Goal: Transaction & Acquisition: Book appointment/travel/reservation

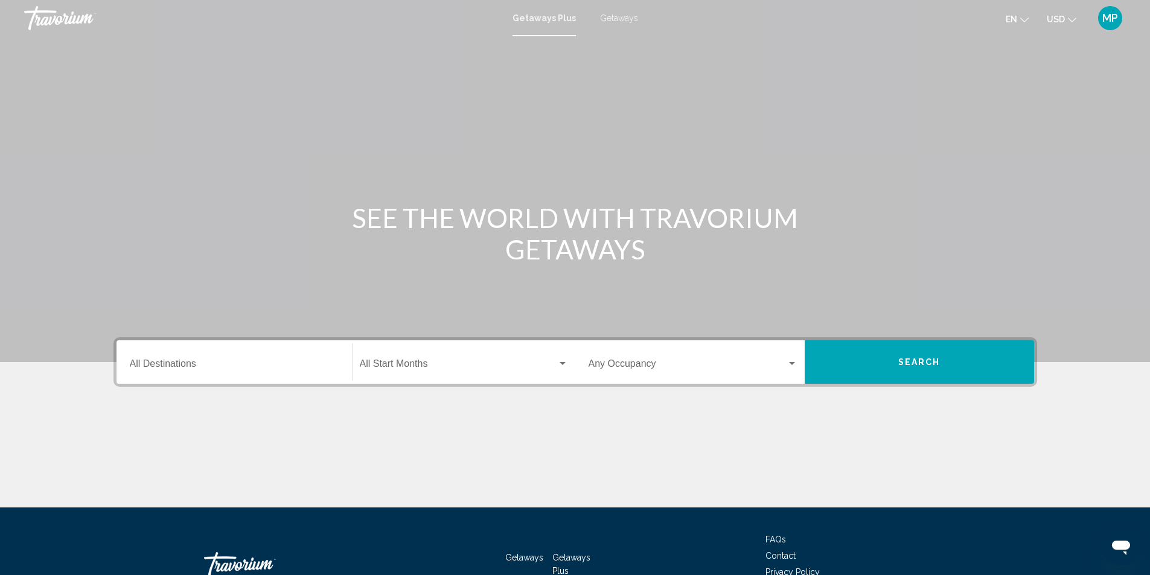
click at [174, 370] on input "Destination All Destinations" at bounding box center [234, 366] width 209 height 11
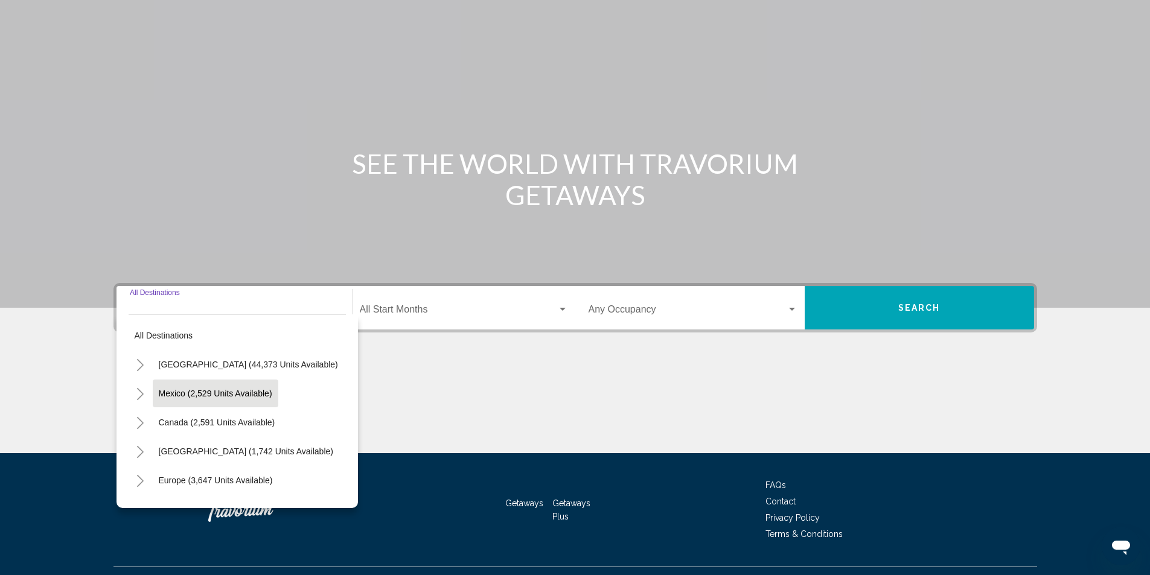
scroll to position [80, 0]
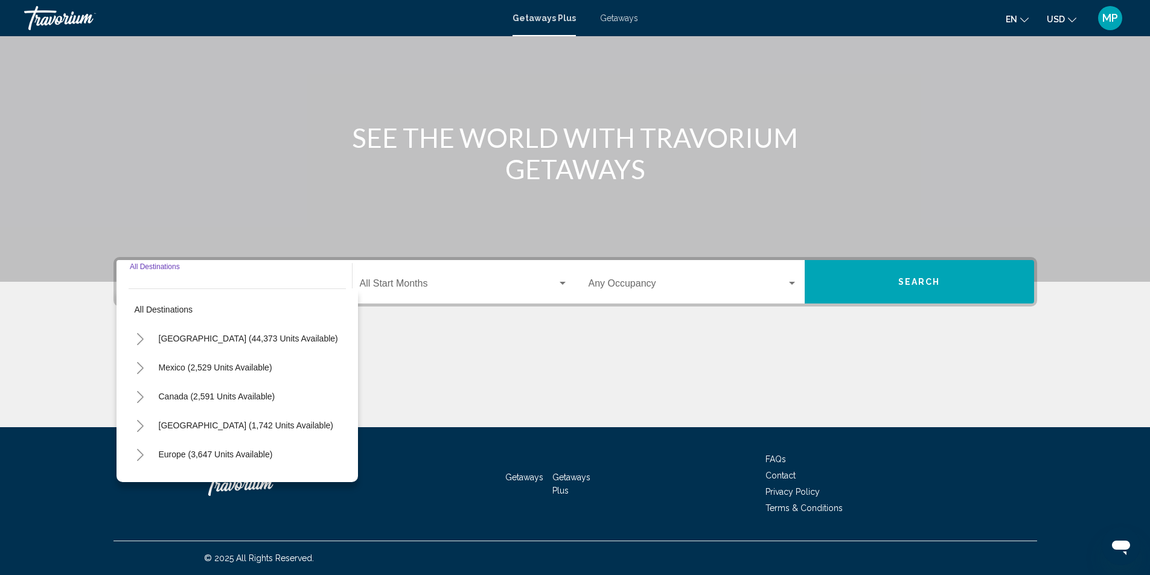
click at [209, 341] on span "[GEOGRAPHIC_DATA] (44,373 units available)" at bounding box center [248, 339] width 179 height 10
type input "**********"
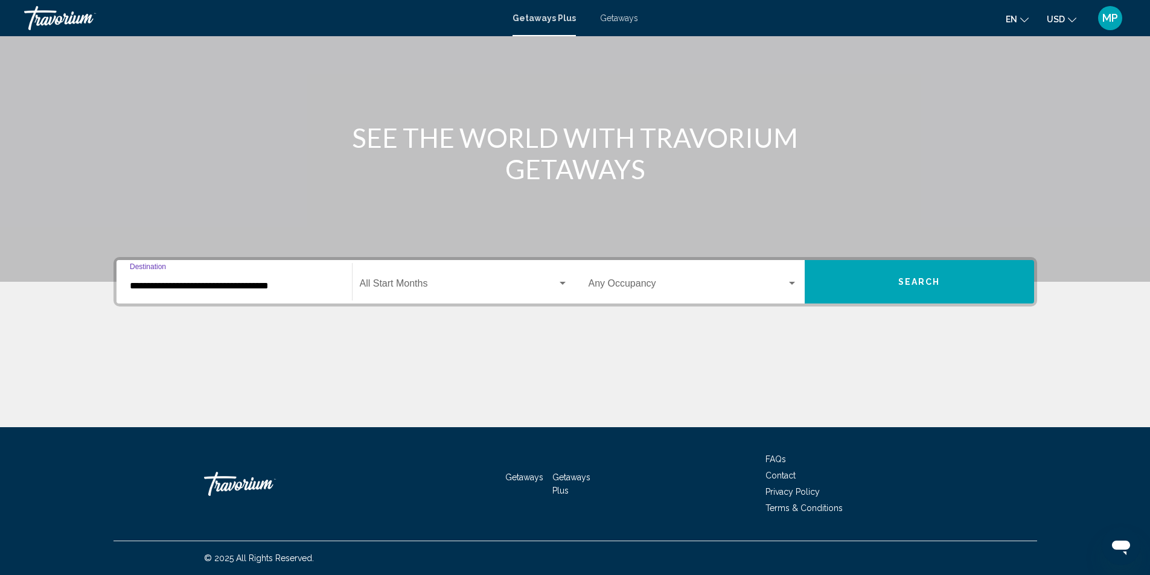
click at [420, 284] on span "Search widget" at bounding box center [458, 286] width 197 height 11
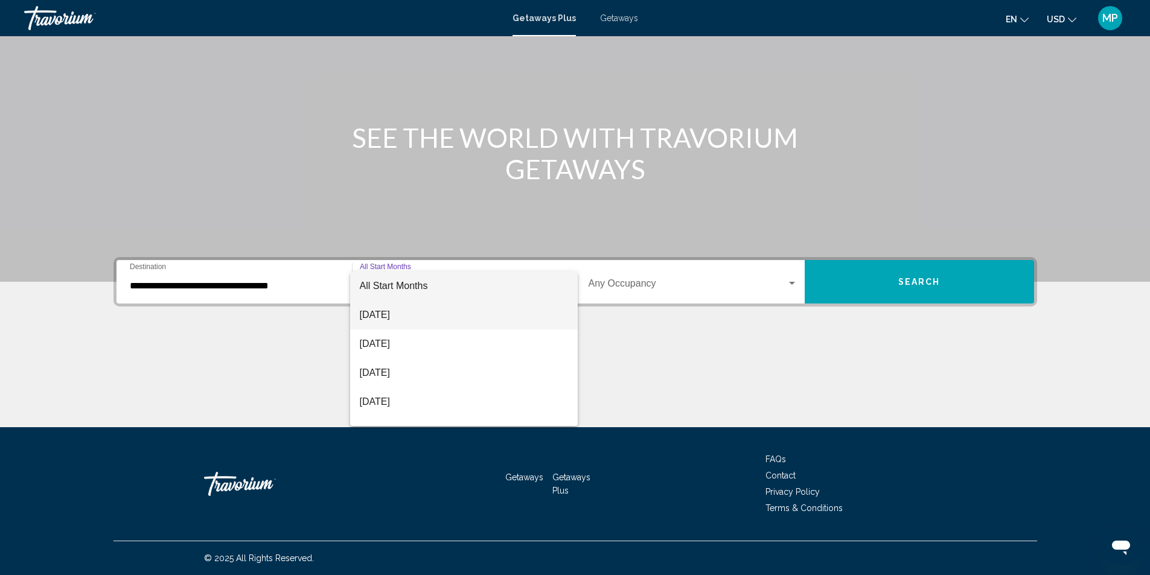
click at [412, 317] on span "[DATE]" at bounding box center [464, 315] width 208 height 29
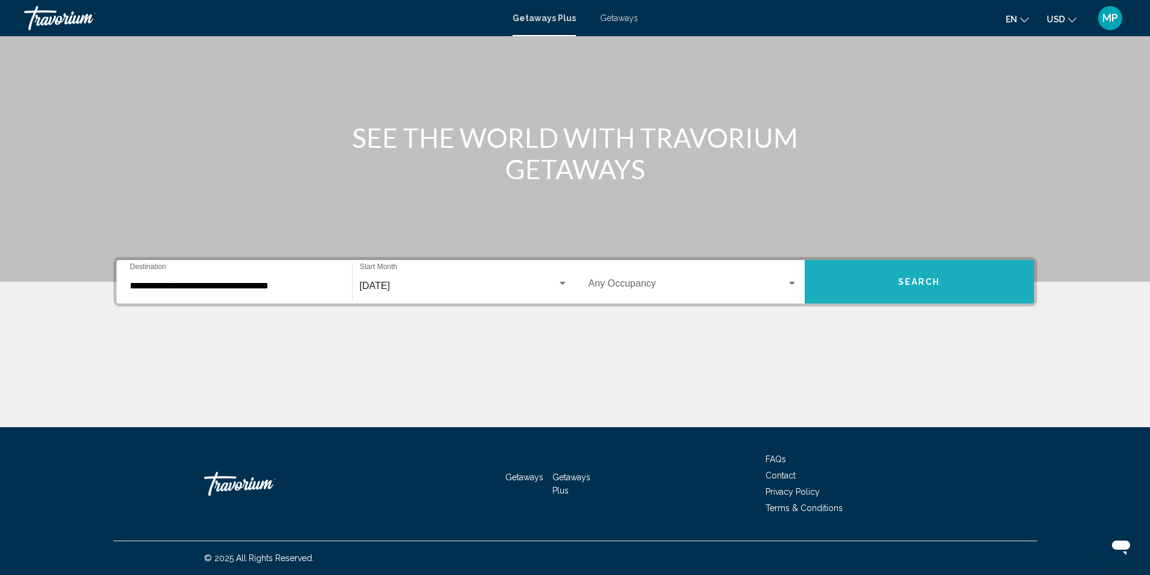
click at [913, 283] on span "Search" at bounding box center [919, 283] width 42 height 10
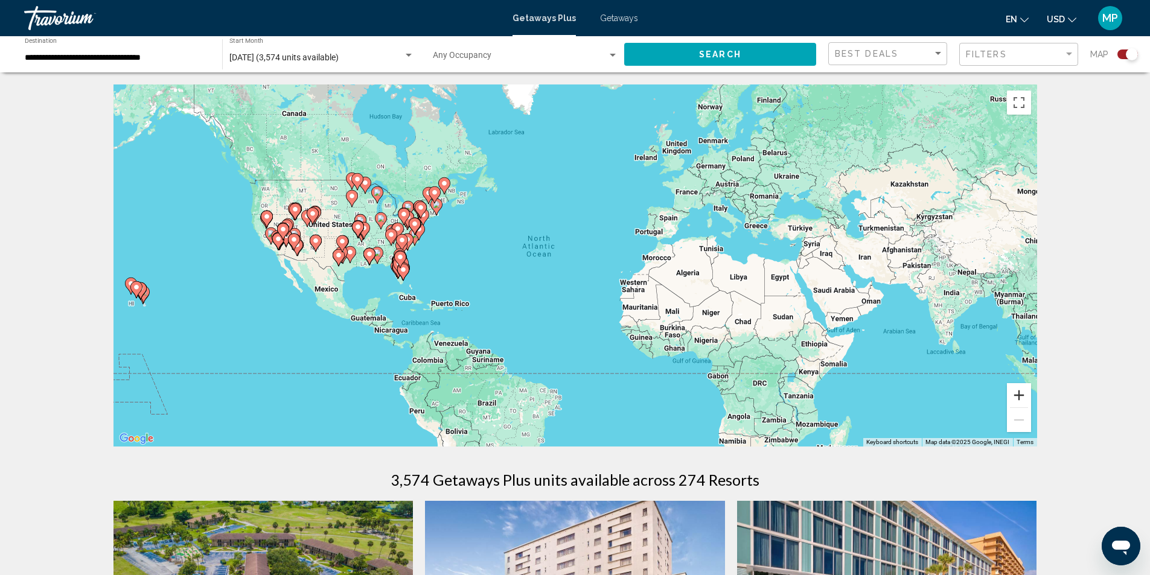
click at [1024, 392] on button "Zoom in" at bounding box center [1019, 395] width 24 height 24
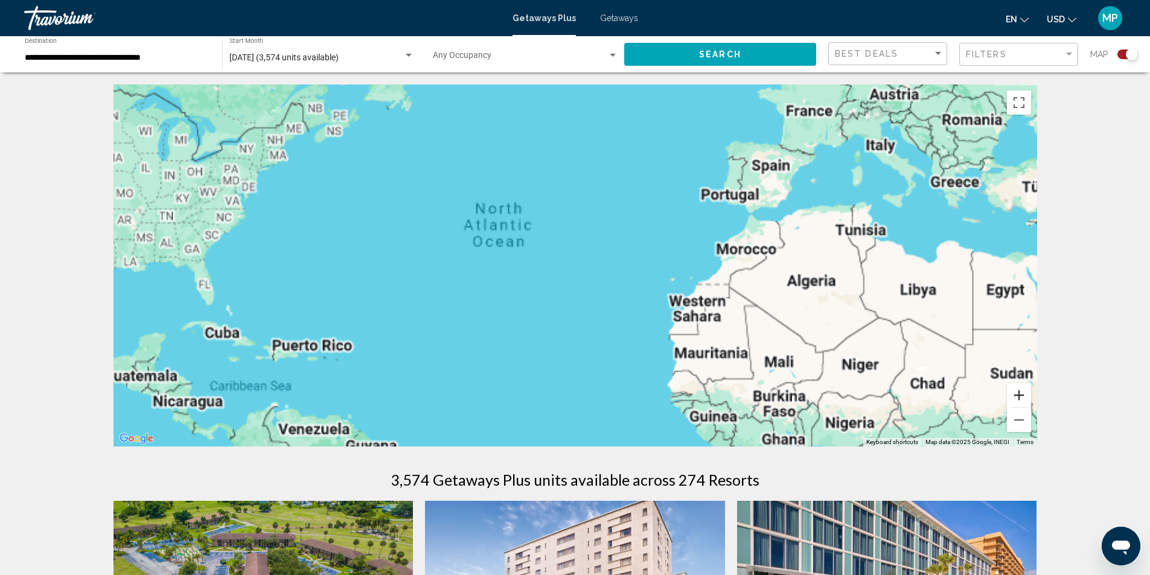
click at [1024, 392] on button "Zoom in" at bounding box center [1019, 395] width 24 height 24
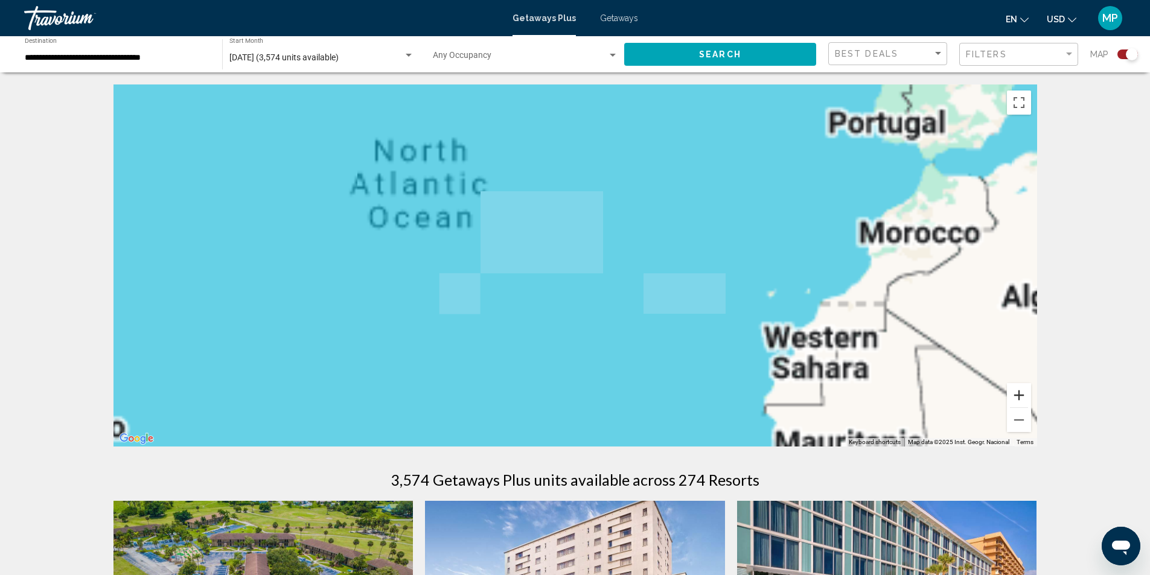
click at [1024, 392] on button "Zoom in" at bounding box center [1019, 395] width 24 height 24
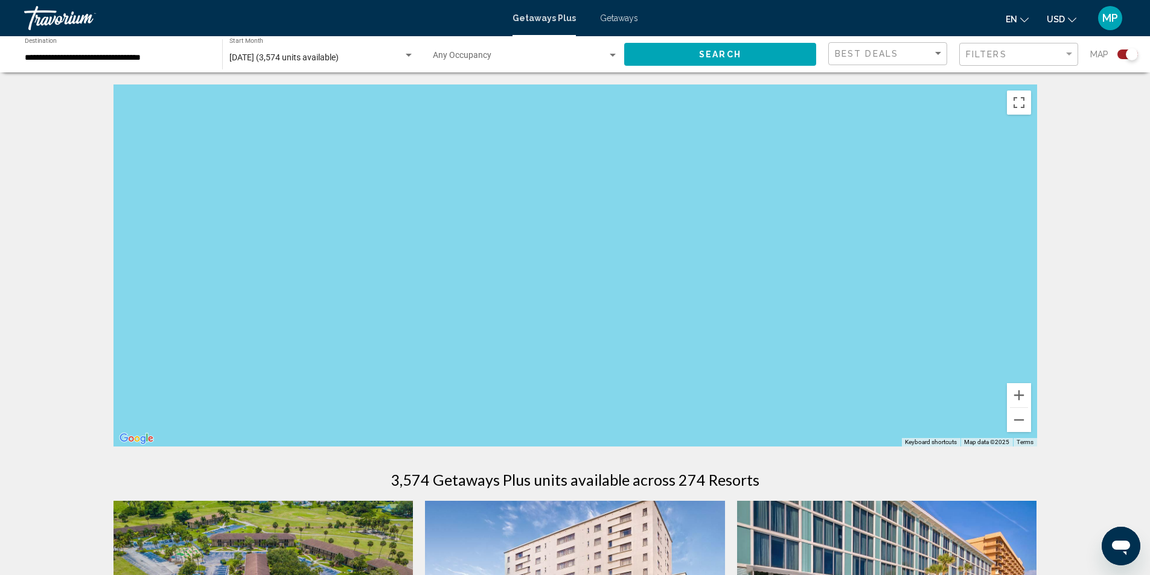
drag, startPoint x: 269, startPoint y: 316, endPoint x: 1158, endPoint y: 200, distance: 896.0
click at [1150, 199] on html "**********" at bounding box center [575, 287] width 1150 height 575
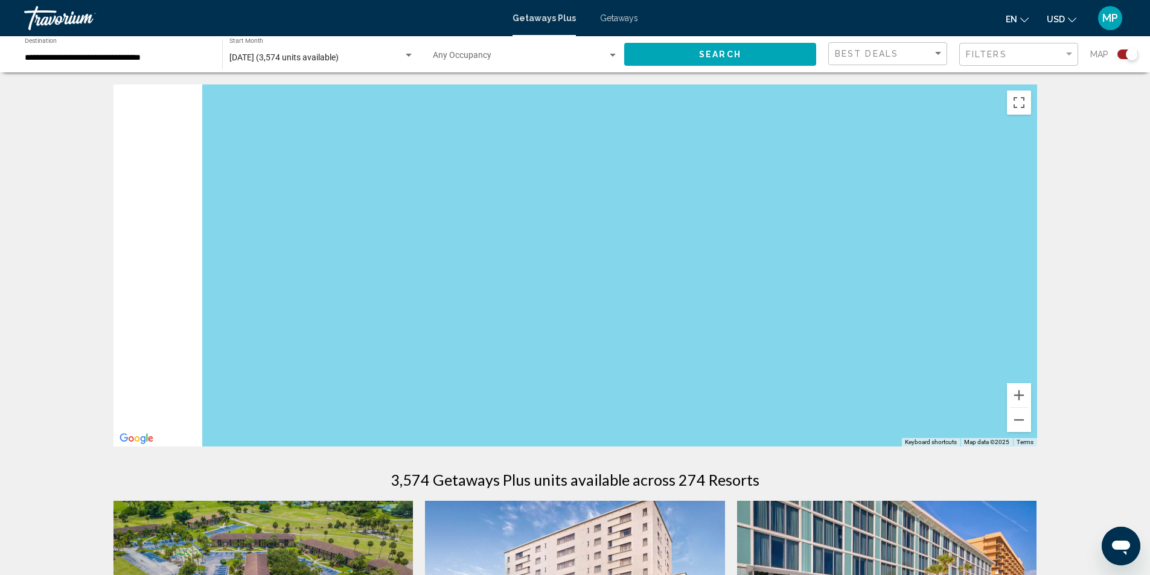
drag, startPoint x: 115, startPoint y: 280, endPoint x: 279, endPoint y: 281, distance: 164.8
click at [352, 264] on div "Main content" at bounding box center [574, 265] width 923 height 362
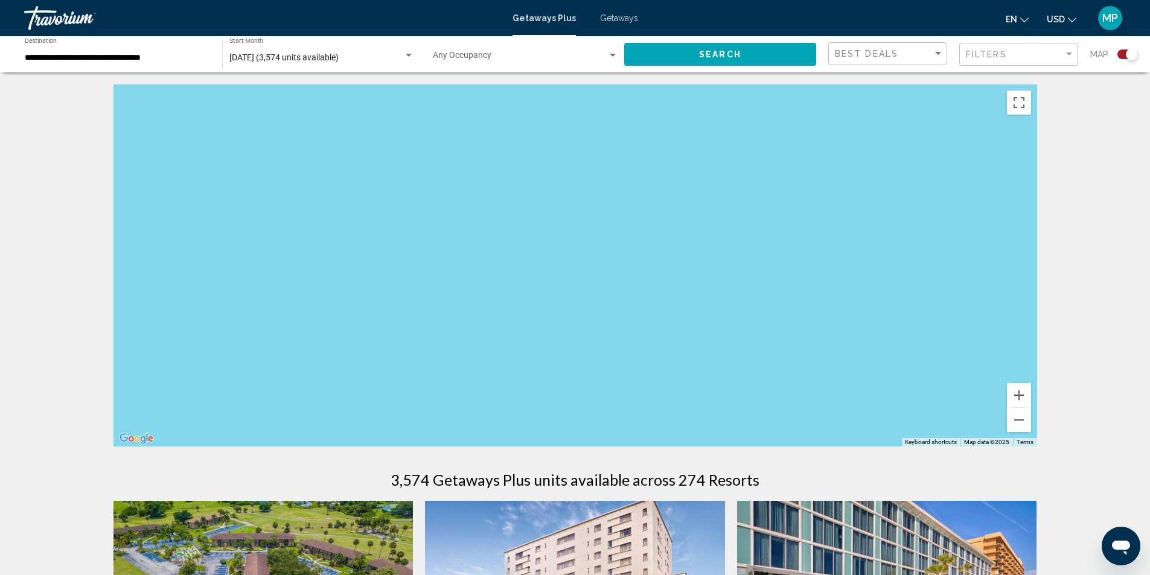
drag, startPoint x: 243, startPoint y: 292, endPoint x: 833, endPoint y: 260, distance: 590.6
click at [833, 260] on div "Main content" at bounding box center [574, 265] width 923 height 362
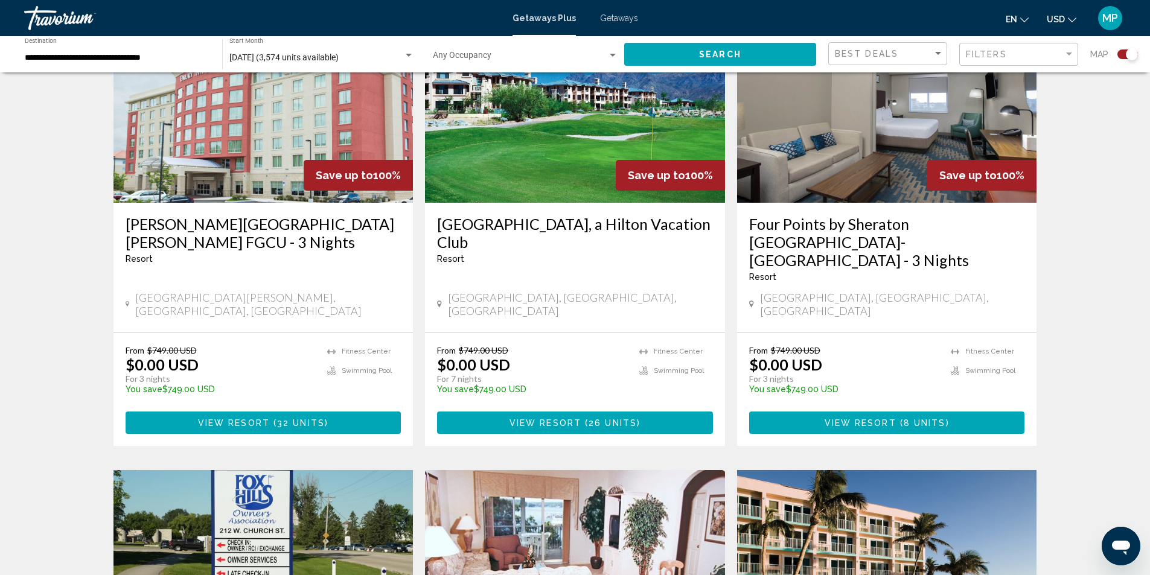
scroll to position [1328, 0]
click at [1057, 51] on div "Filters" at bounding box center [1015, 54] width 98 height 10
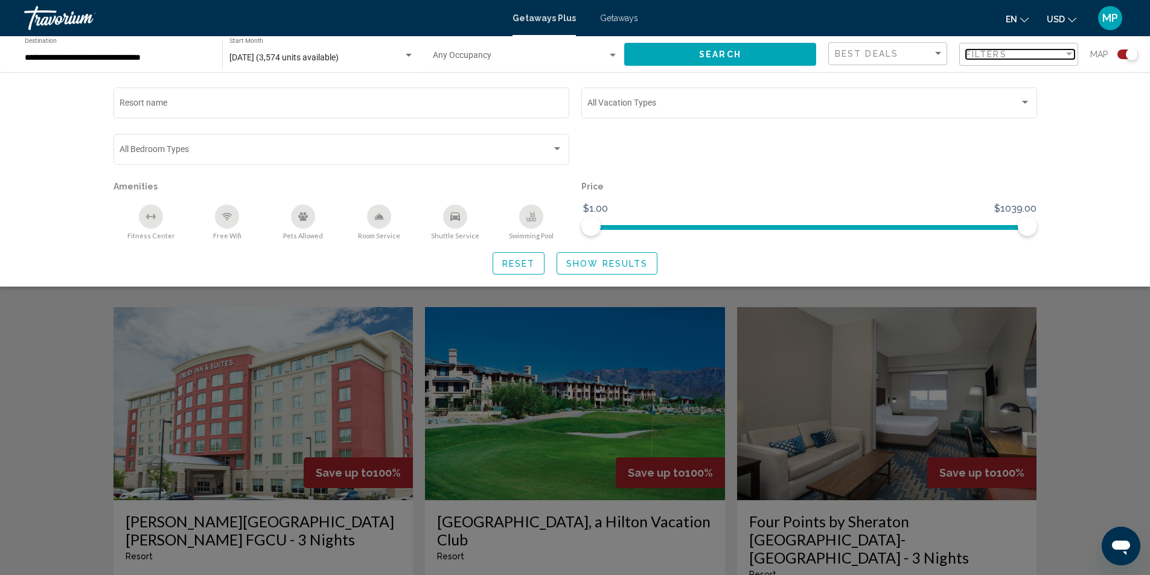
scroll to position [1026, 0]
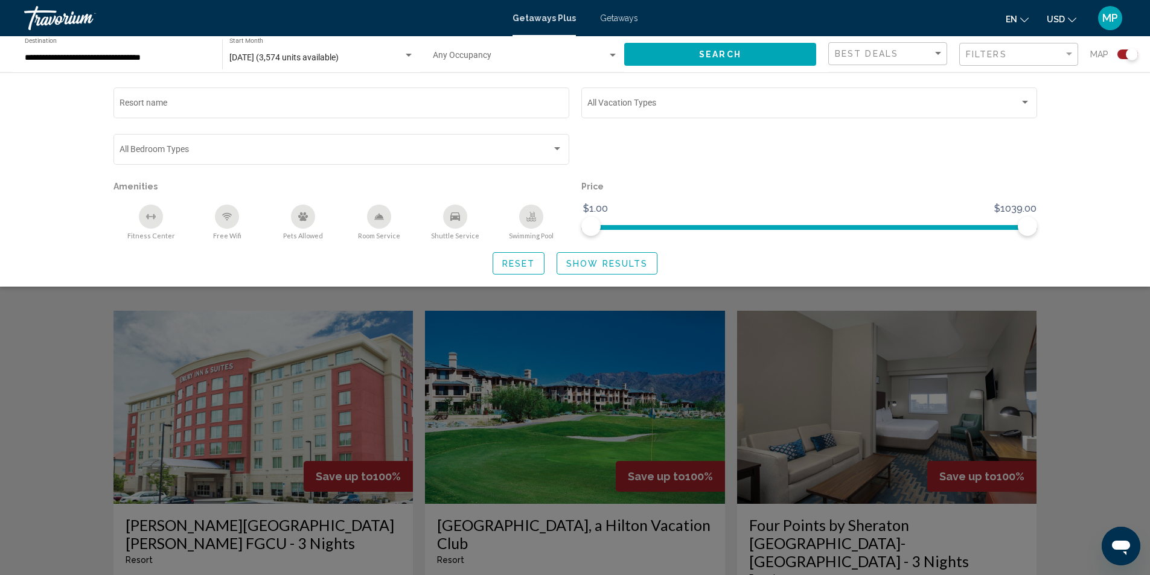
click at [63, 366] on div "Search widget" at bounding box center [575, 378] width 1150 height 394
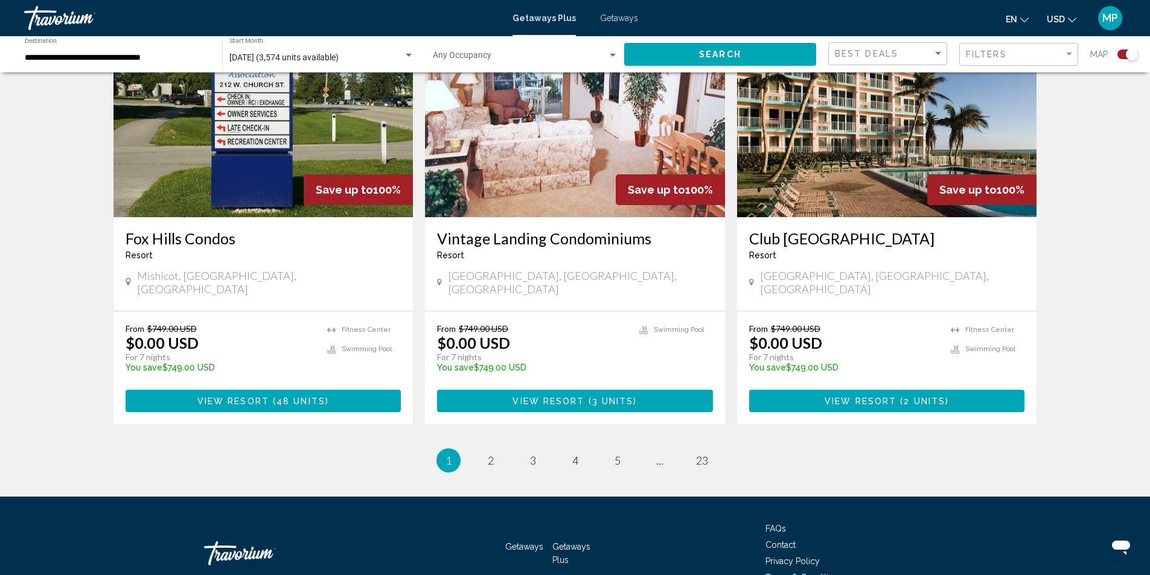
scroll to position [1785, 0]
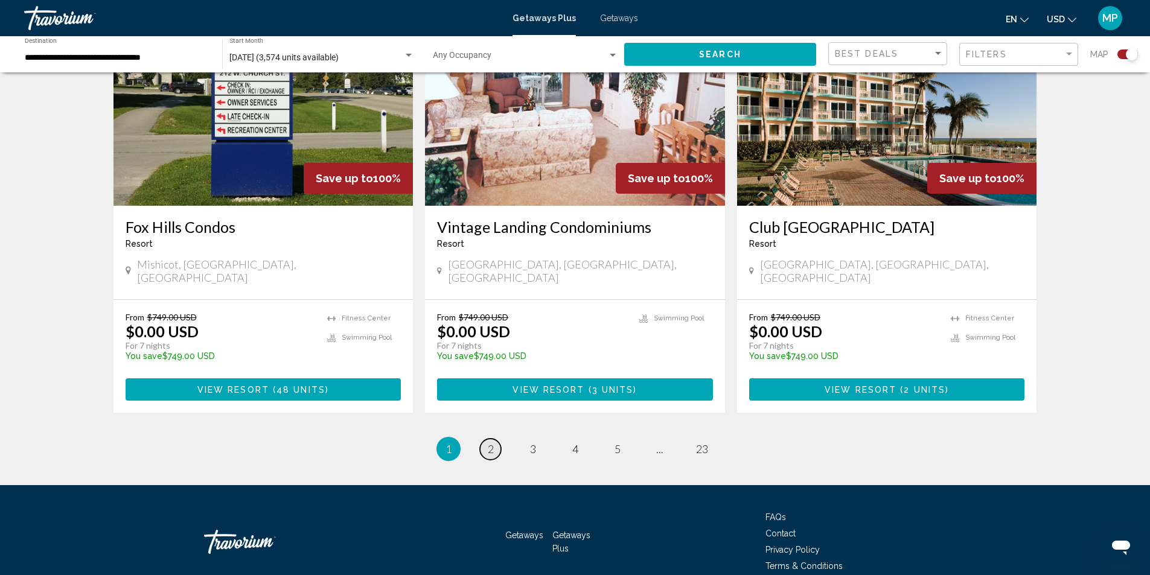
click at [491, 442] on span "2" at bounding box center [491, 448] width 6 height 13
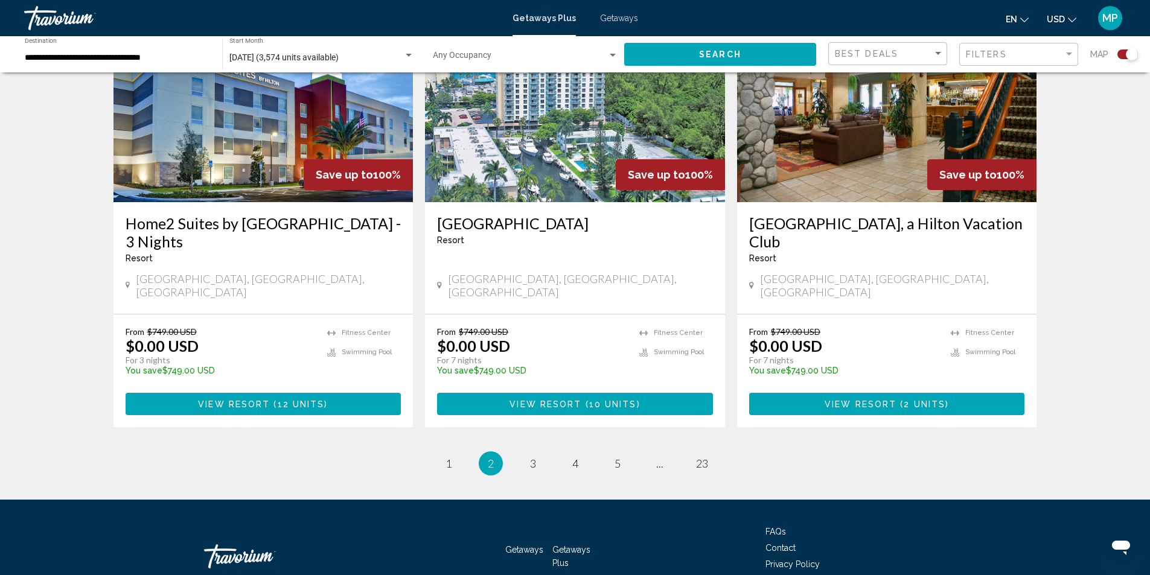
scroll to position [1803, 0]
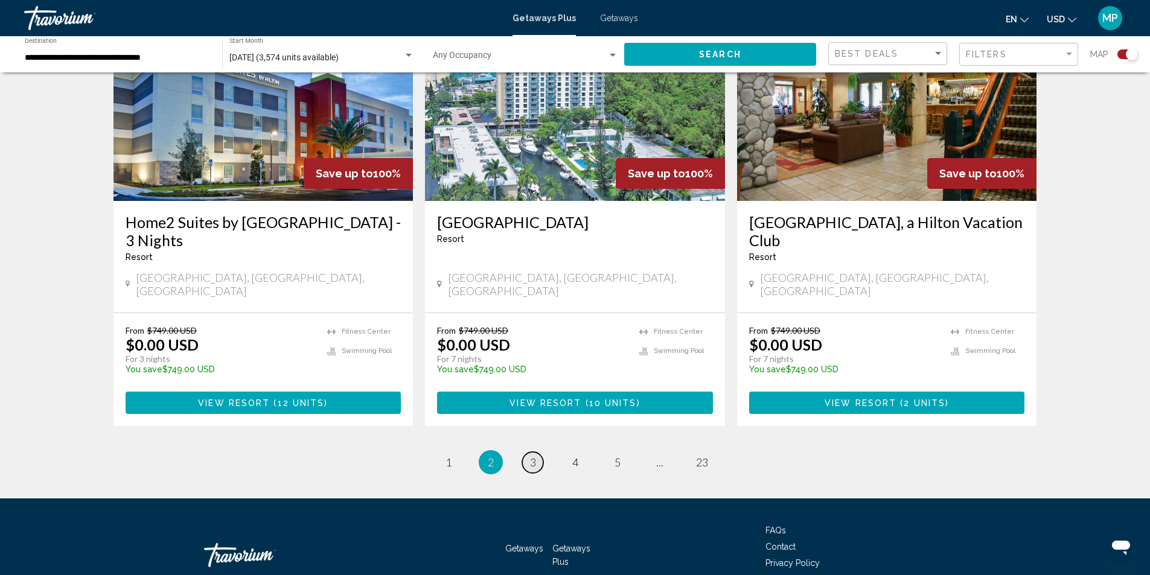
click at [537, 452] on link "page 3" at bounding box center [532, 462] width 21 height 21
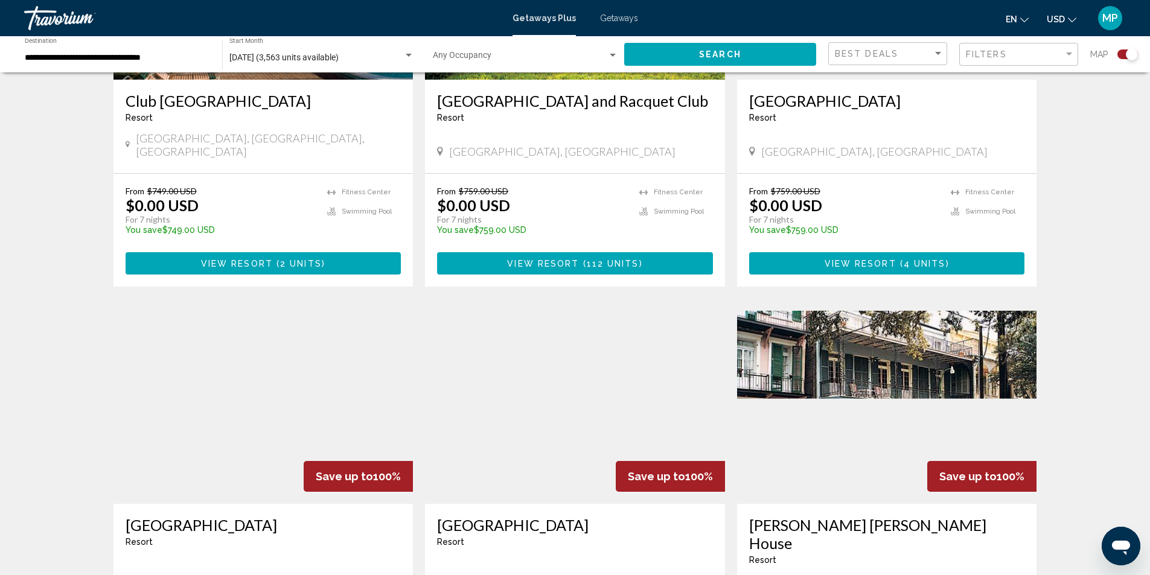
scroll to position [1690, 0]
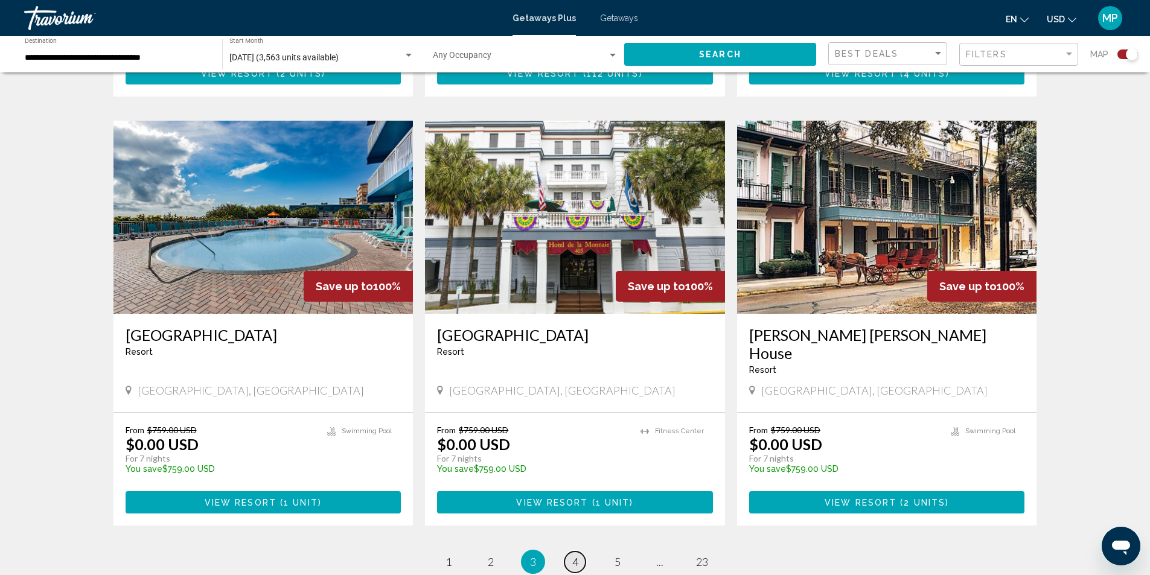
click at [578, 555] on span "4" at bounding box center [575, 561] width 6 height 13
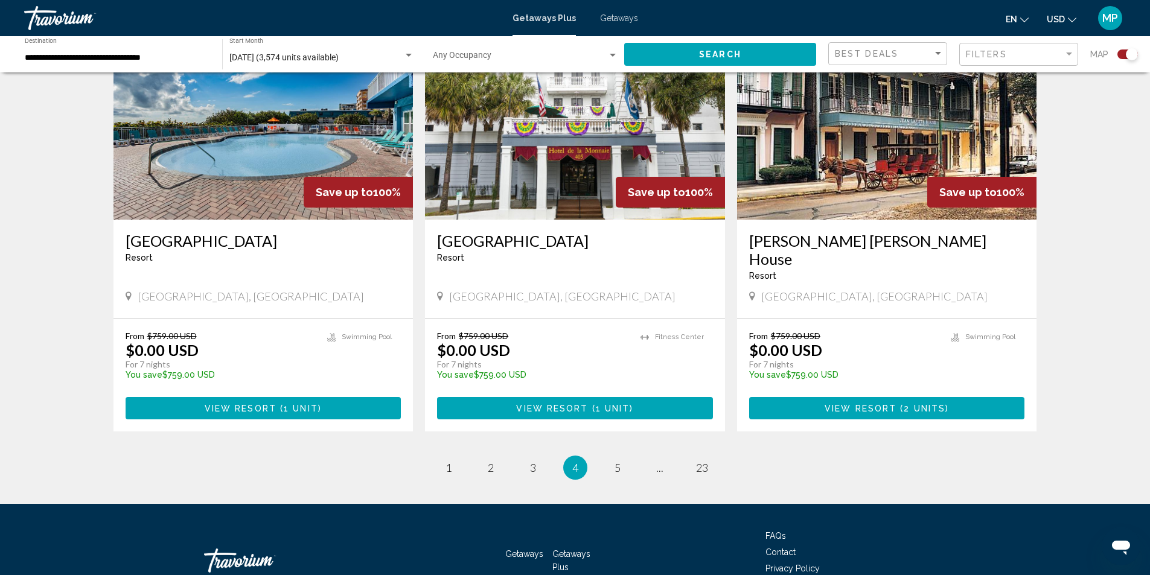
scroll to position [1785, 0]
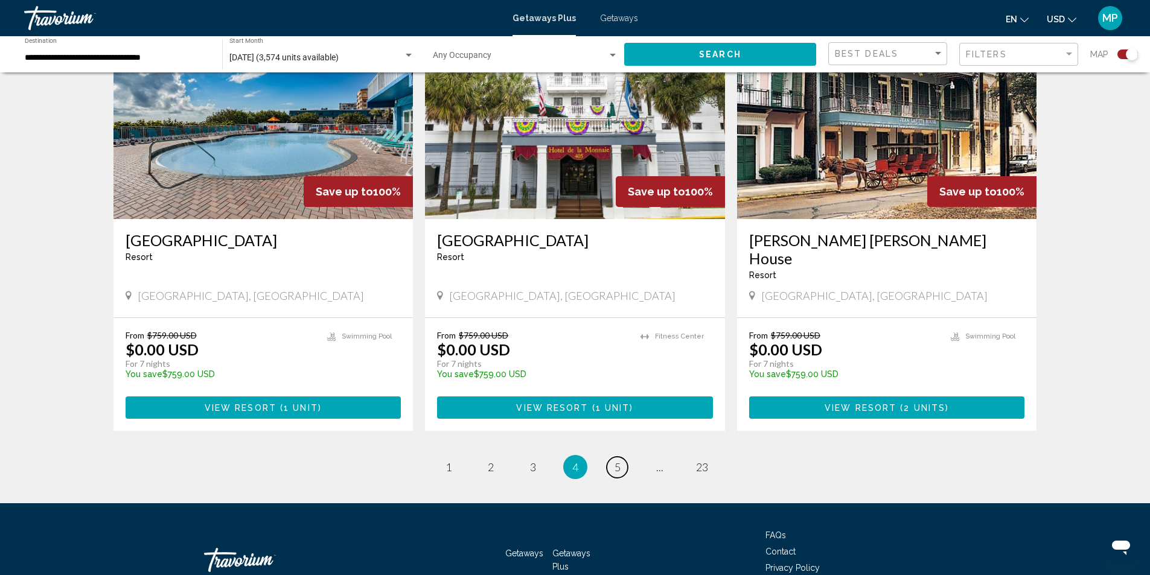
click at [623, 457] on link "page 5" at bounding box center [617, 467] width 21 height 21
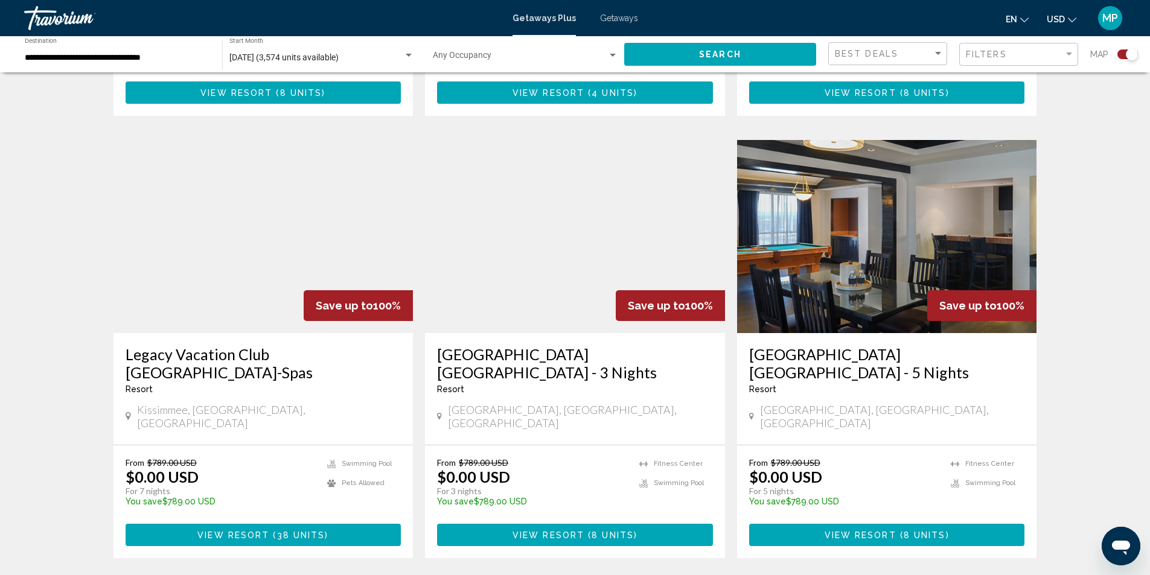
scroll to position [1803, 0]
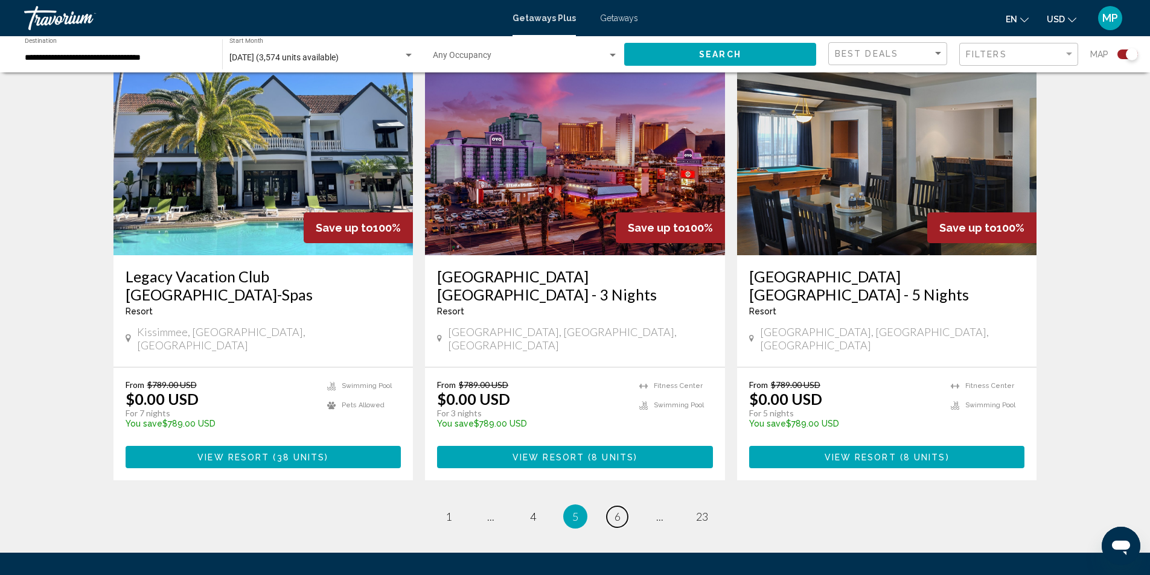
click at [618, 510] on span "6" at bounding box center [617, 516] width 6 height 13
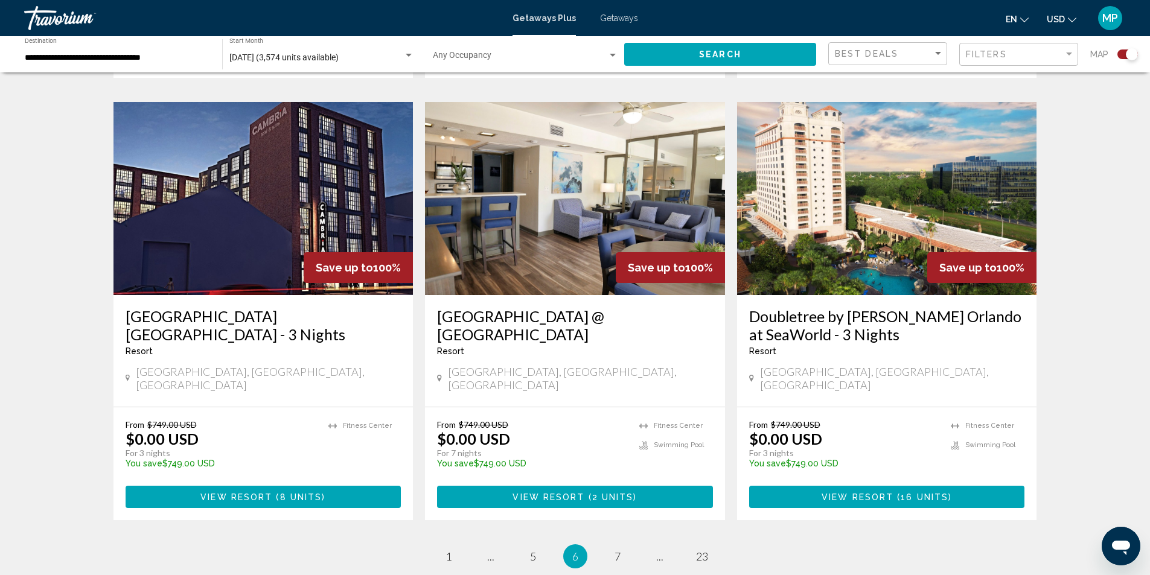
scroll to position [1803, 0]
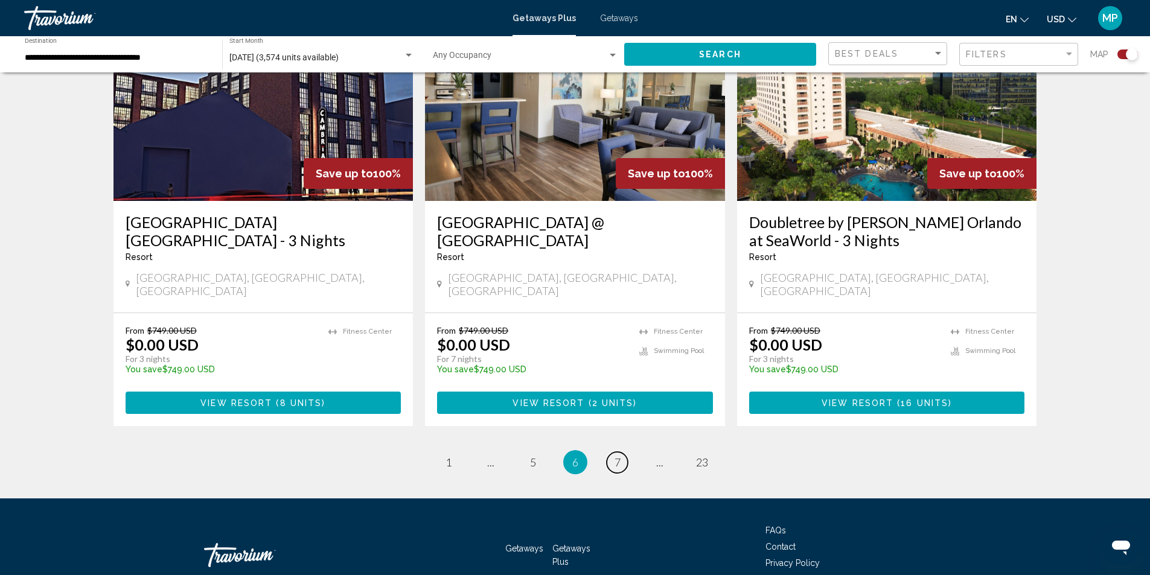
click at [617, 456] on span "7" at bounding box center [617, 462] width 6 height 13
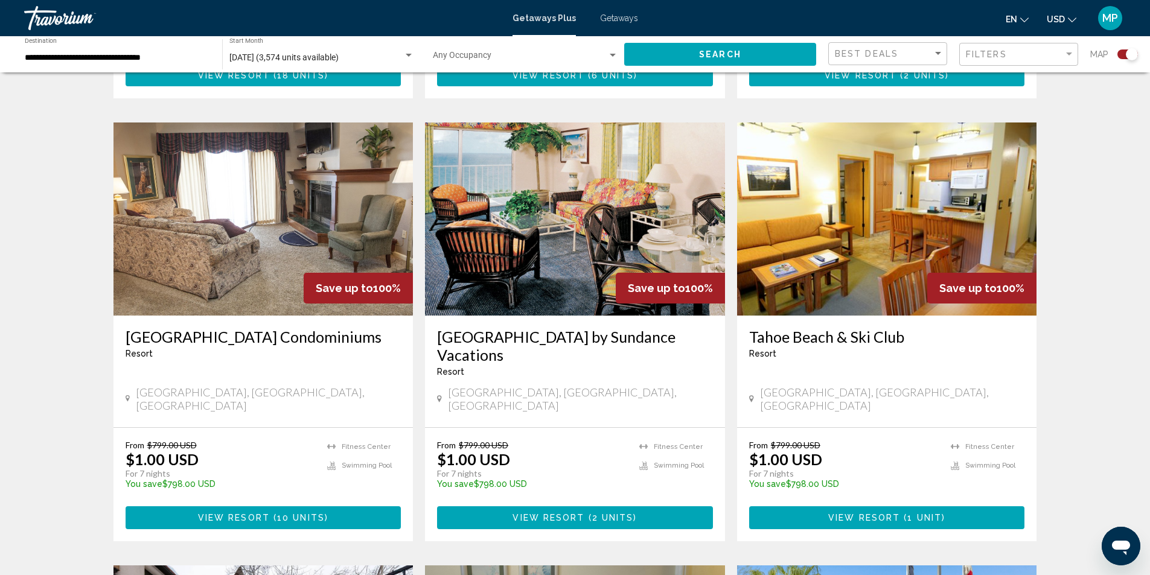
scroll to position [785, 0]
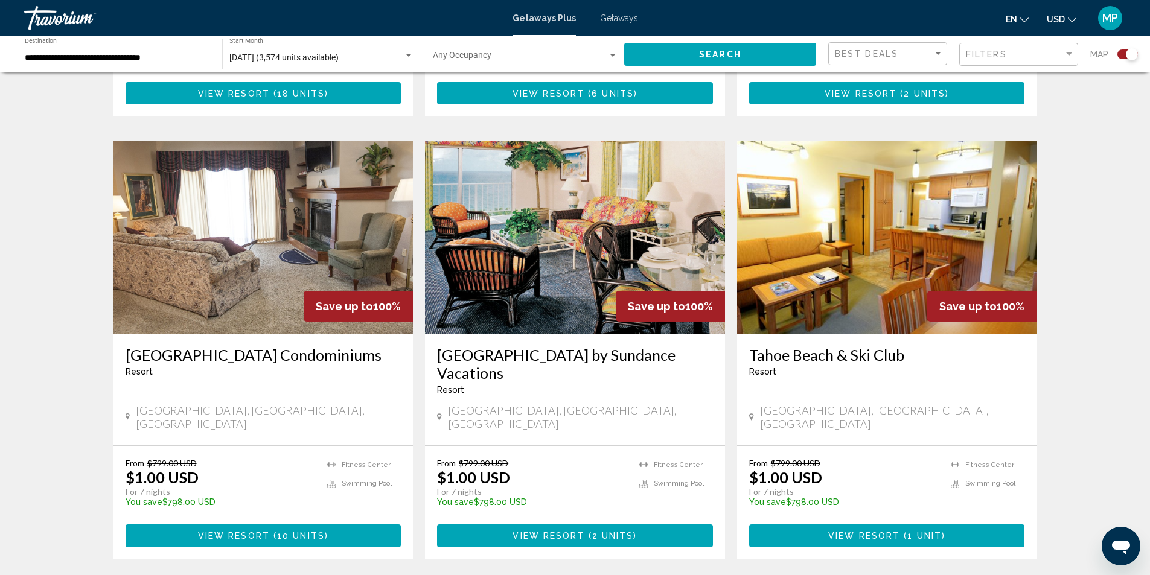
click at [530, 237] on img "Main content" at bounding box center [575, 237] width 300 height 193
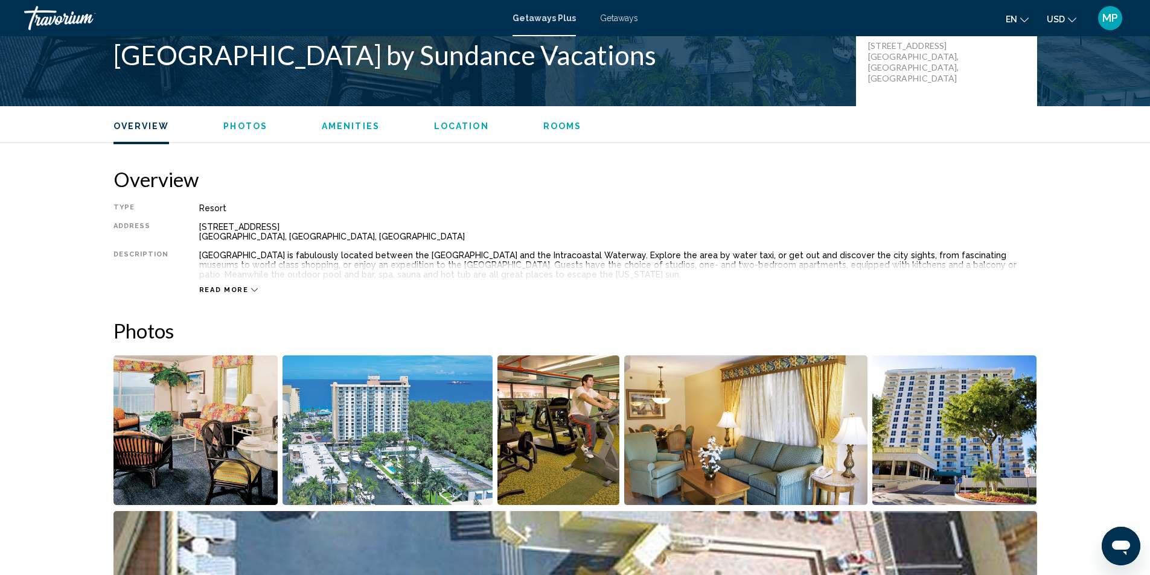
scroll to position [129, 0]
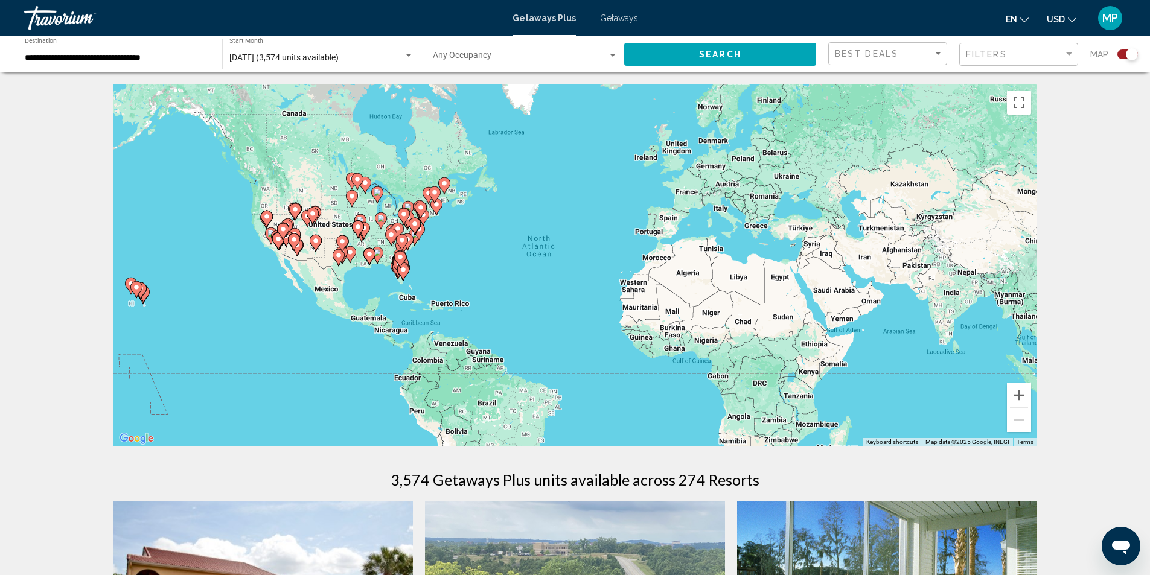
click at [402, 270] on image "Main content" at bounding box center [403, 269] width 7 height 7
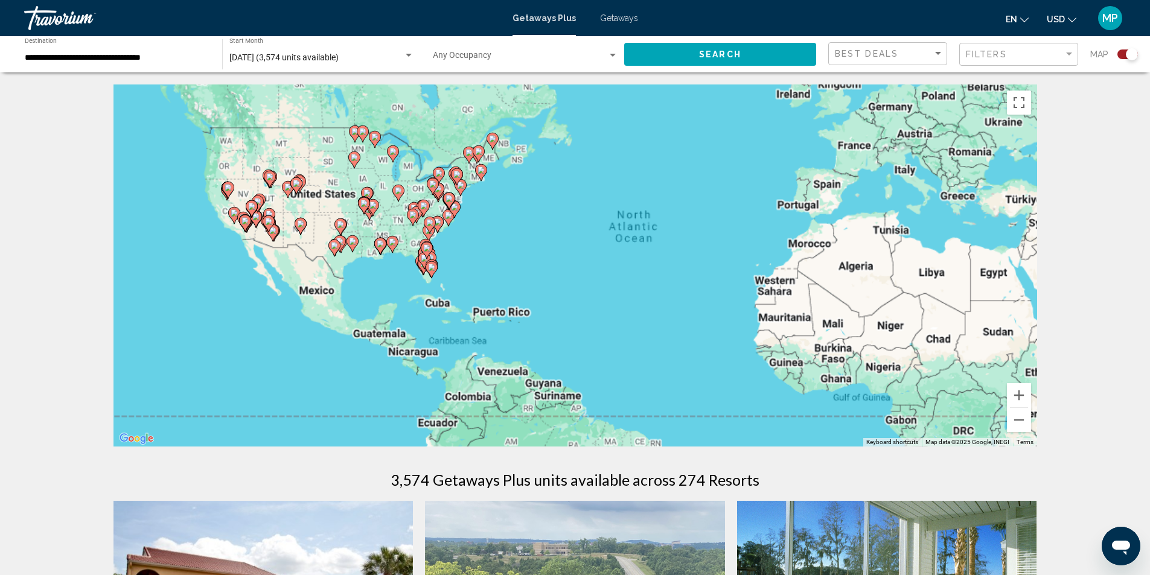
click at [402, 270] on div "To activate drag with keyboard, press Alt + Enter. Once in keyboard drag state,…" at bounding box center [574, 265] width 923 height 362
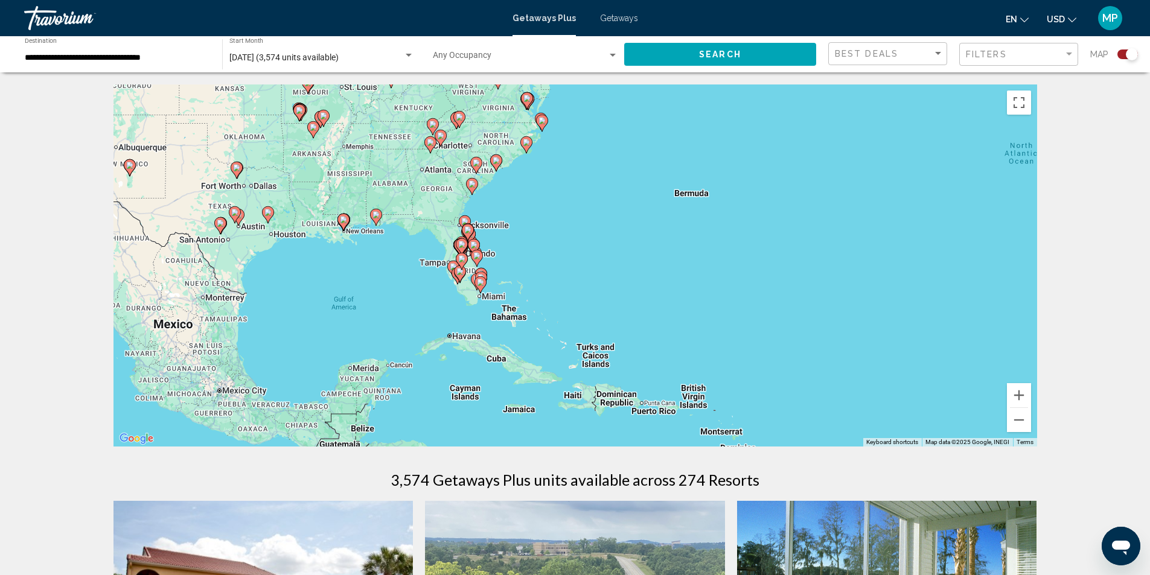
click at [471, 277] on gmp-advanced-marker "Main content" at bounding box center [477, 282] width 12 height 18
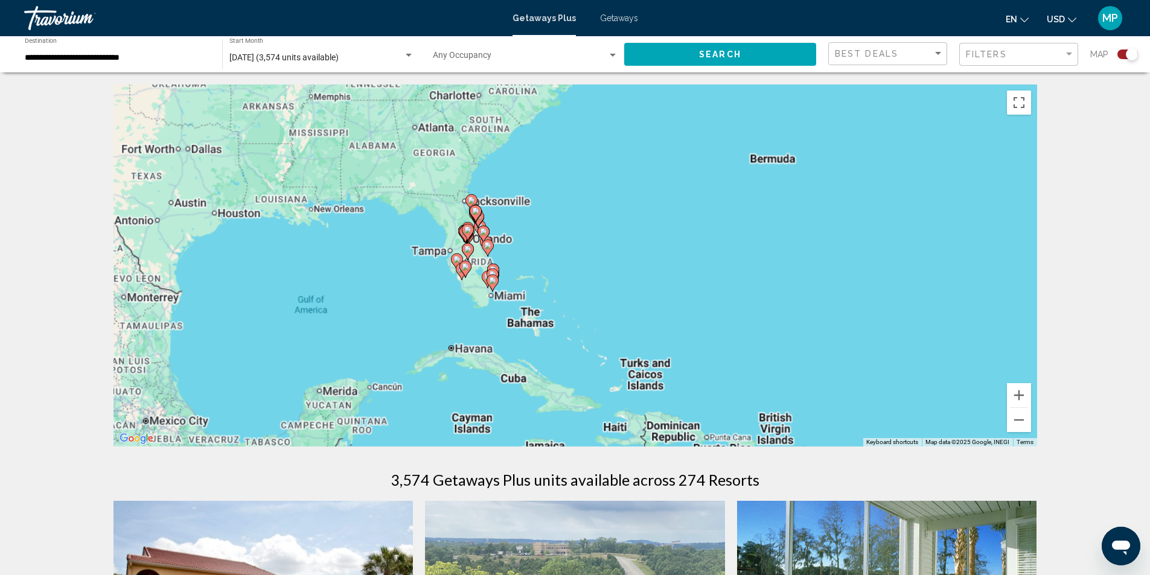
click at [471, 276] on div "To activate drag with keyboard, press Alt + Enter. Once in keyboard drag state,…" at bounding box center [574, 265] width 923 height 362
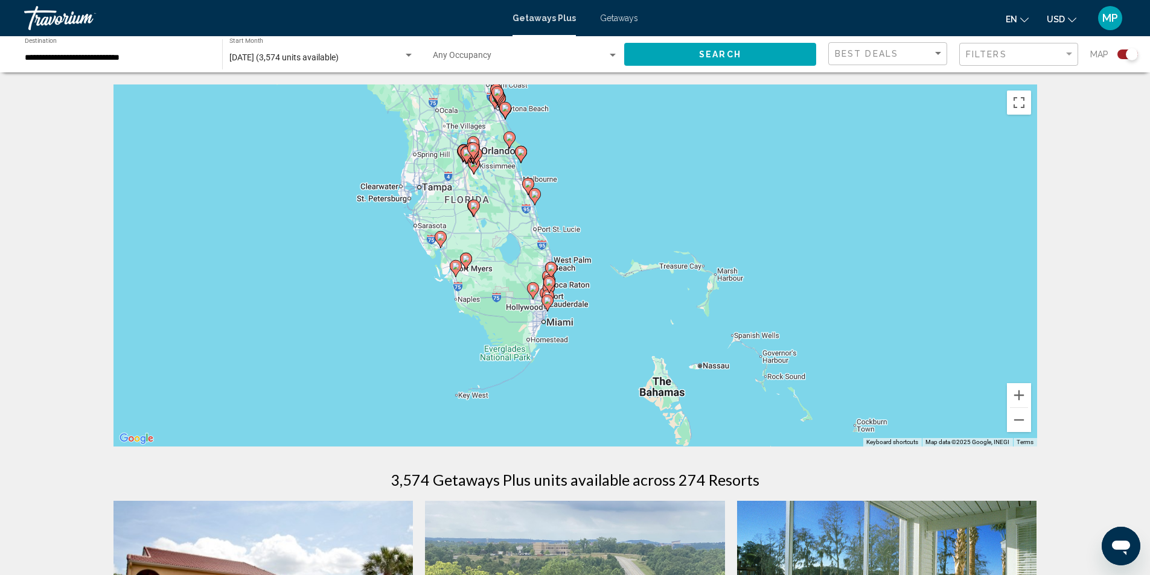
click at [532, 287] on image "Main content" at bounding box center [532, 288] width 7 height 7
click at [531, 287] on image "Main content" at bounding box center [532, 287] width 7 height 7
type input "**********"
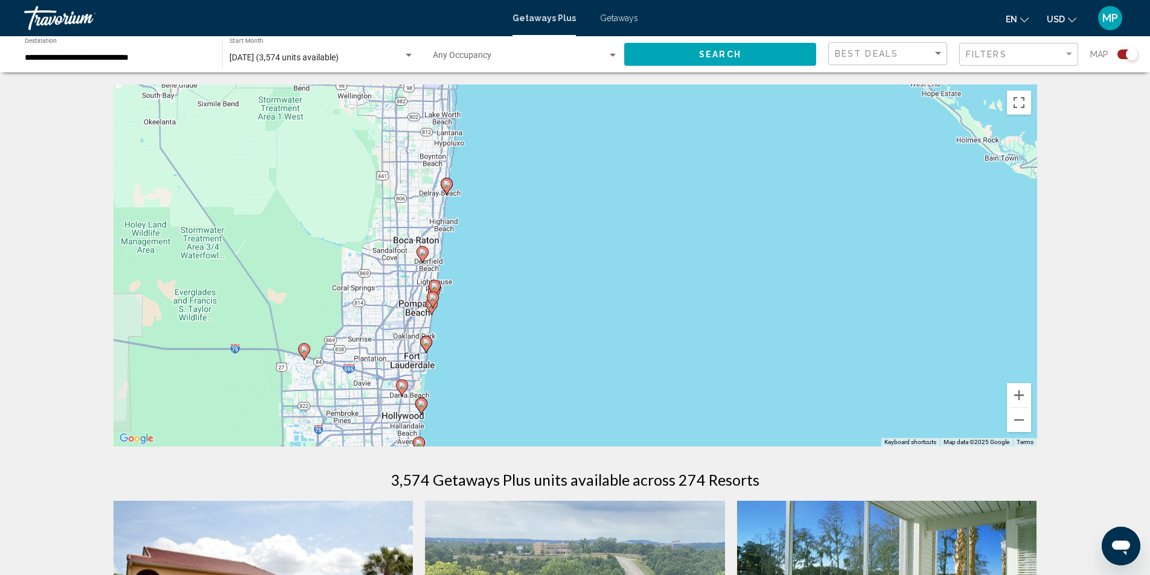
drag, startPoint x: 442, startPoint y: 377, endPoint x: 506, endPoint y: 201, distance: 187.5
click at [506, 201] on div "To activate drag with keyboard, press Alt + Enter. Once in keyboard drag state,…" at bounding box center [574, 265] width 923 height 362
click at [447, 190] on image "Main content" at bounding box center [446, 186] width 7 height 7
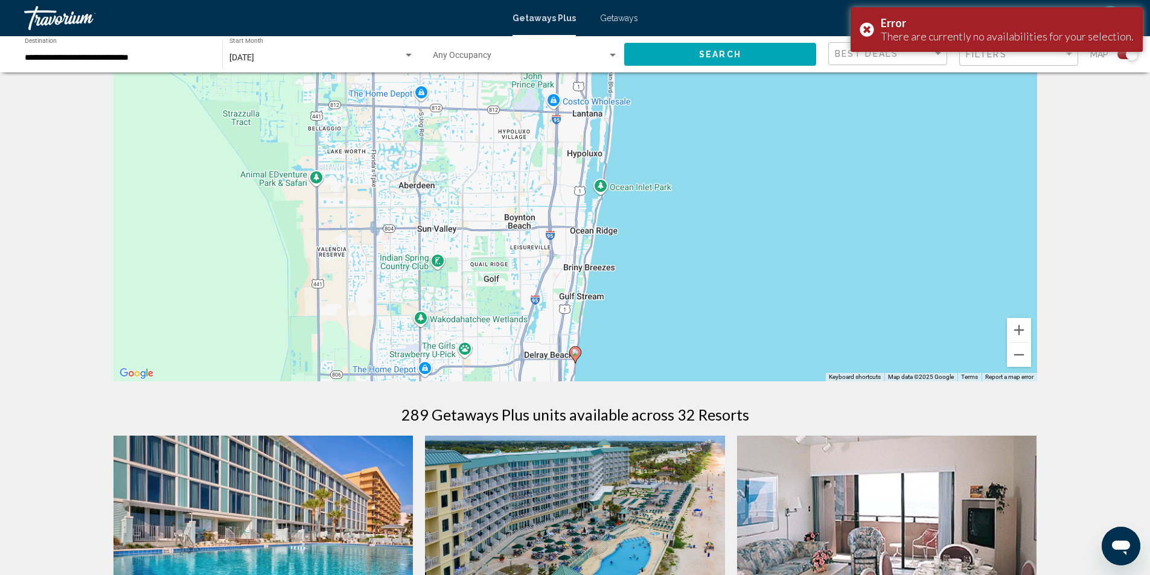
scroll to position [60, 0]
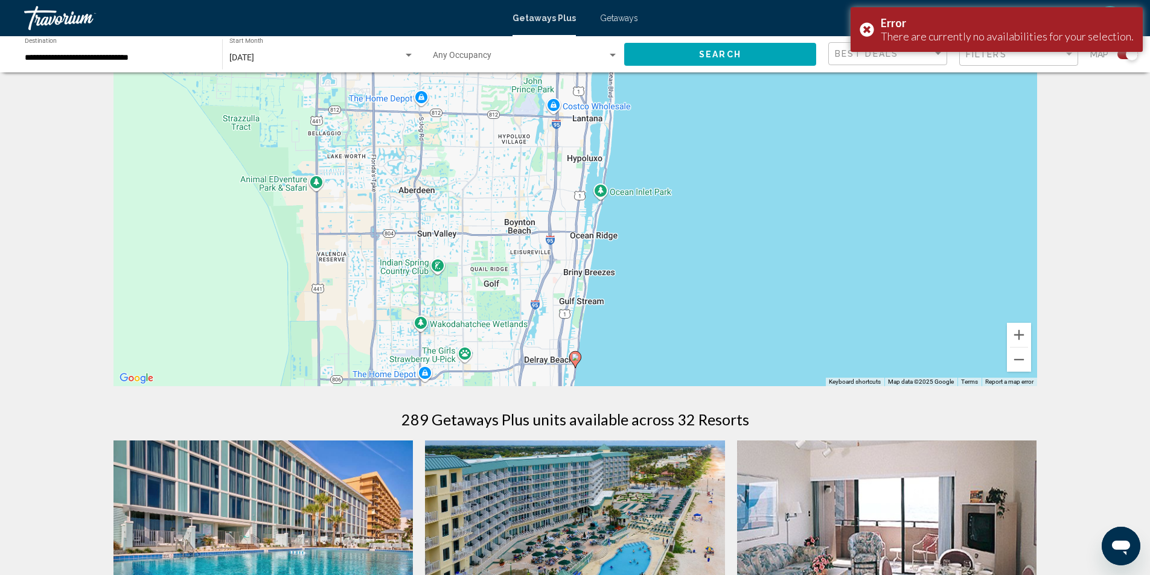
click at [573, 363] on icon "Main content" at bounding box center [574, 360] width 11 height 16
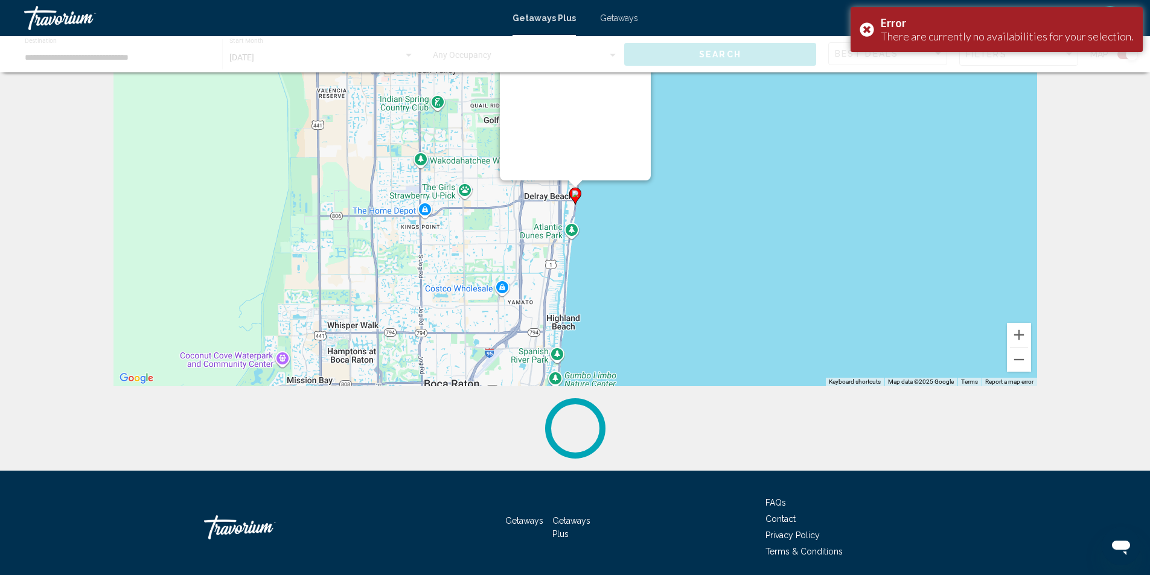
scroll to position [0, 0]
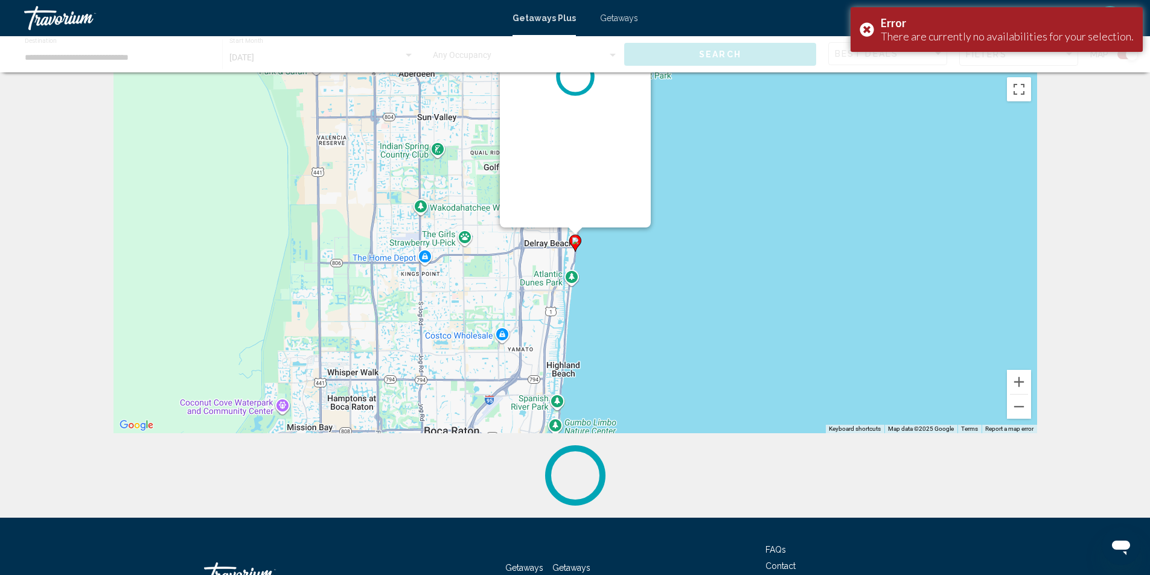
drag, startPoint x: 573, startPoint y: 363, endPoint x: 576, endPoint y: 349, distance: 13.6
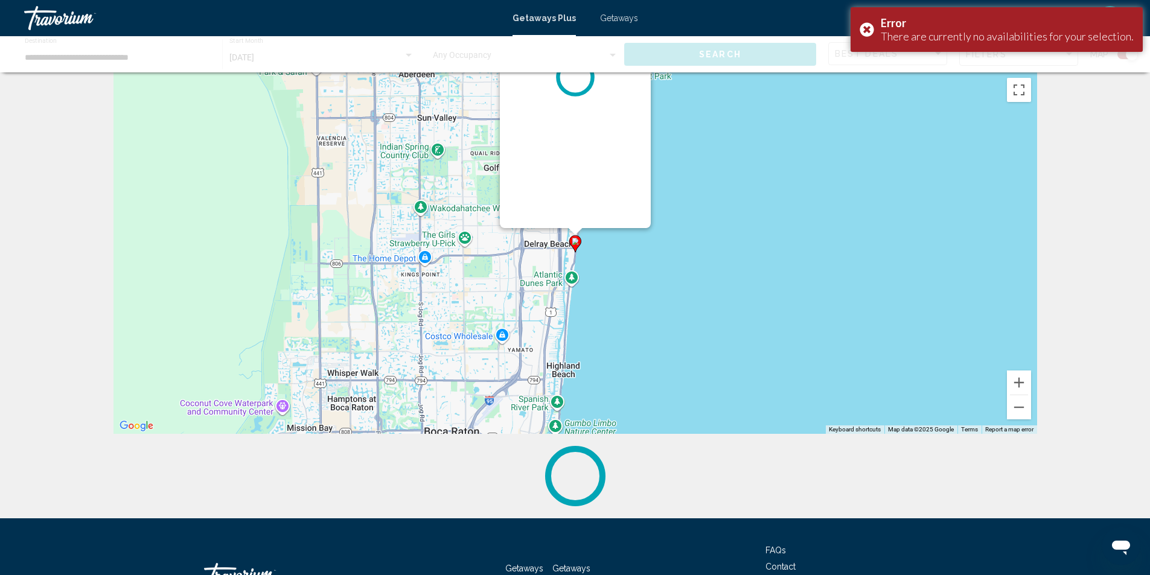
click at [575, 360] on div "To activate drag with keyboard, press Alt + Enter. Once in keyboard drag state,…" at bounding box center [574, 253] width 923 height 362
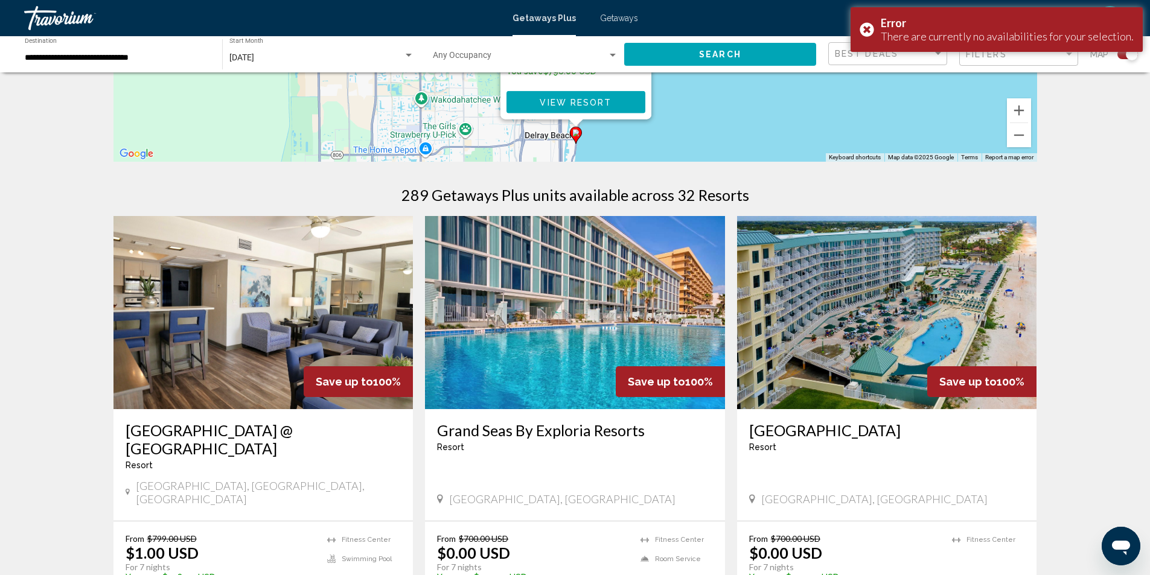
scroll to position [302, 0]
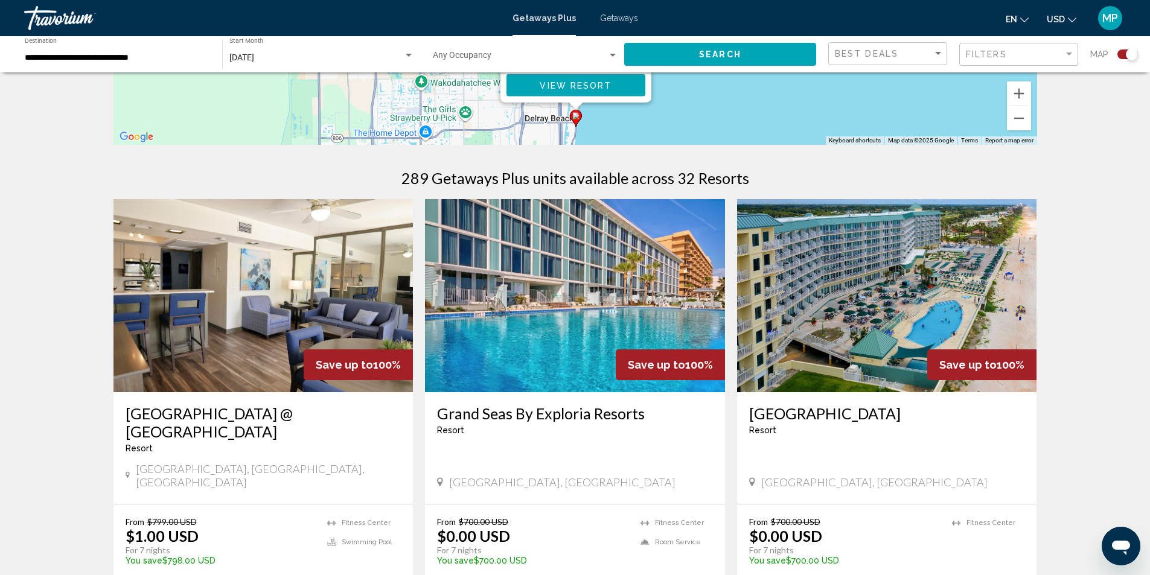
click at [271, 320] on img "Main content" at bounding box center [263, 295] width 300 height 193
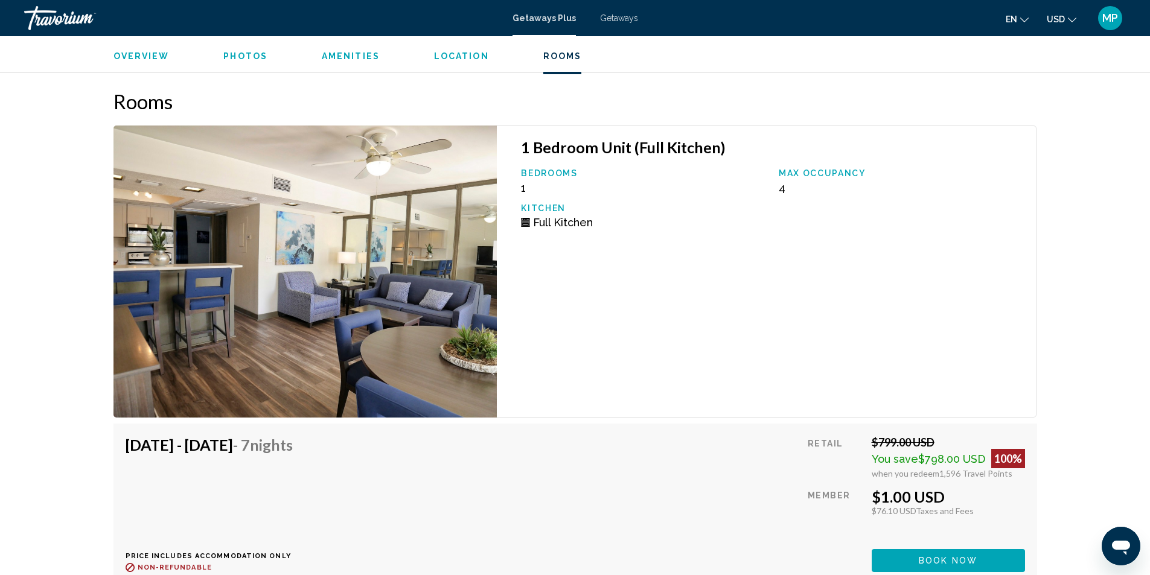
scroll to position [2114, 0]
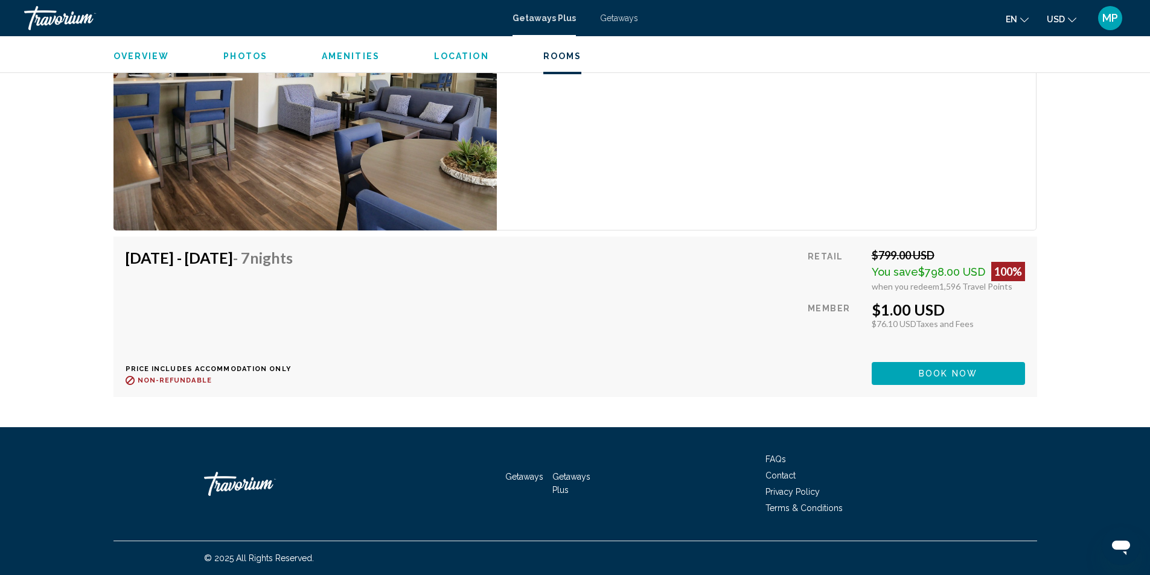
drag, startPoint x: 555, startPoint y: 374, endPoint x: 531, endPoint y: 360, distance: 27.3
click at [552, 374] on div "[DATE] - [DATE] - 7 Nights Price includes accommodation only Refundable until :…" at bounding box center [575, 317] width 899 height 136
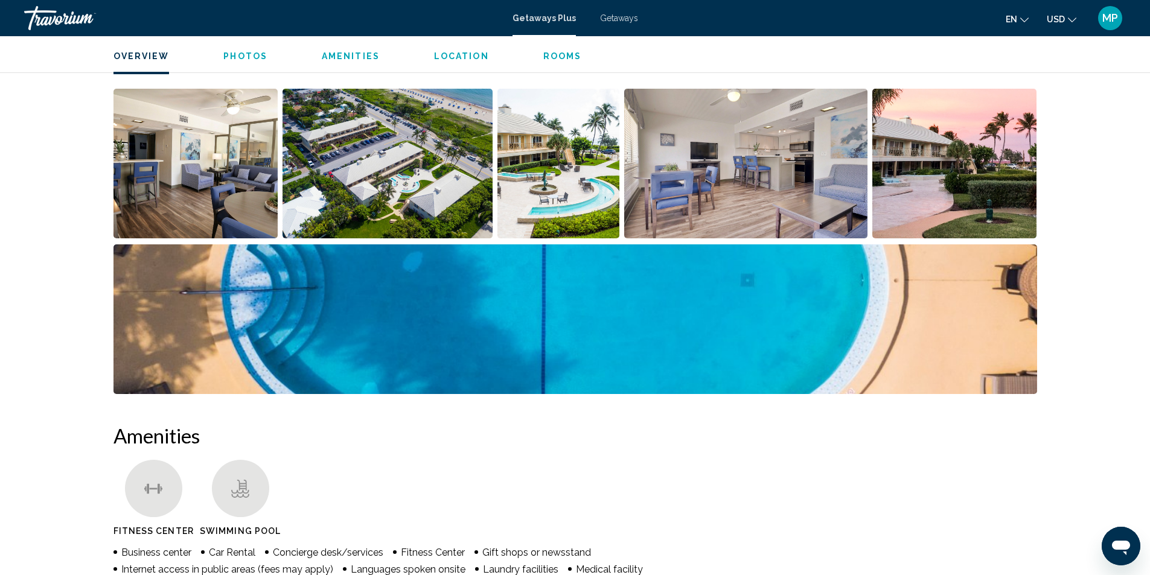
scroll to position [485, 0]
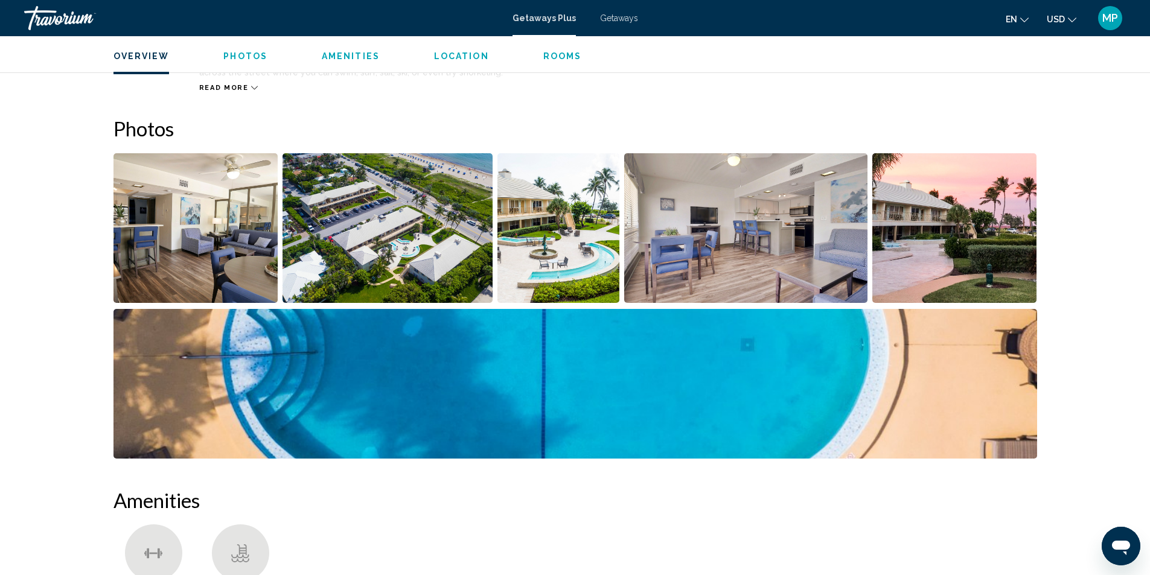
click at [214, 223] on img "Open full-screen image slider" at bounding box center [195, 228] width 165 height 150
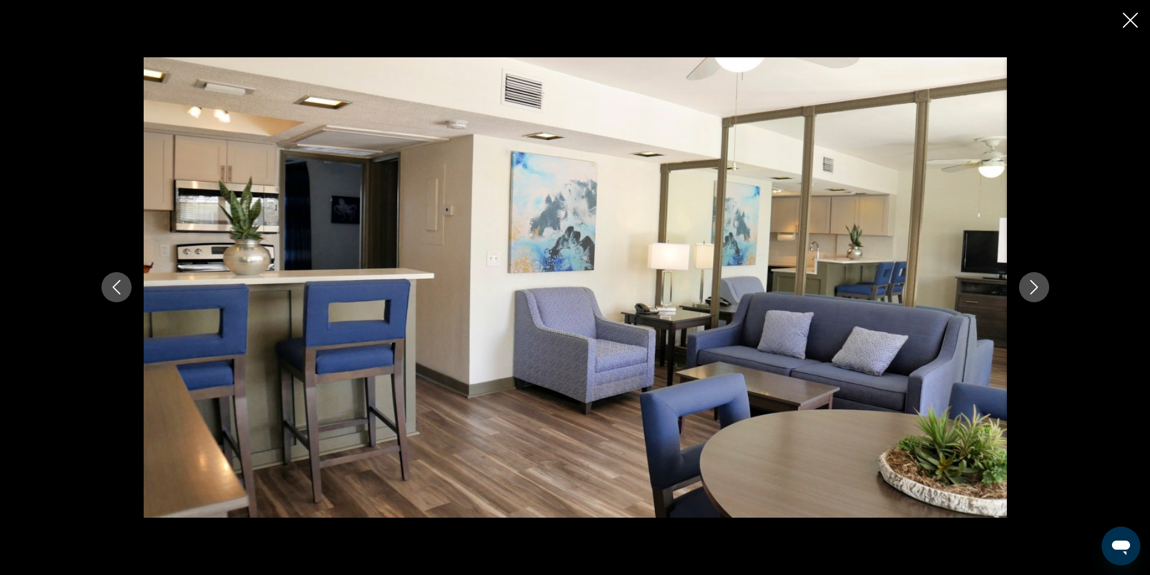
click at [1030, 292] on icon "Next image" at bounding box center [1034, 287] width 14 height 14
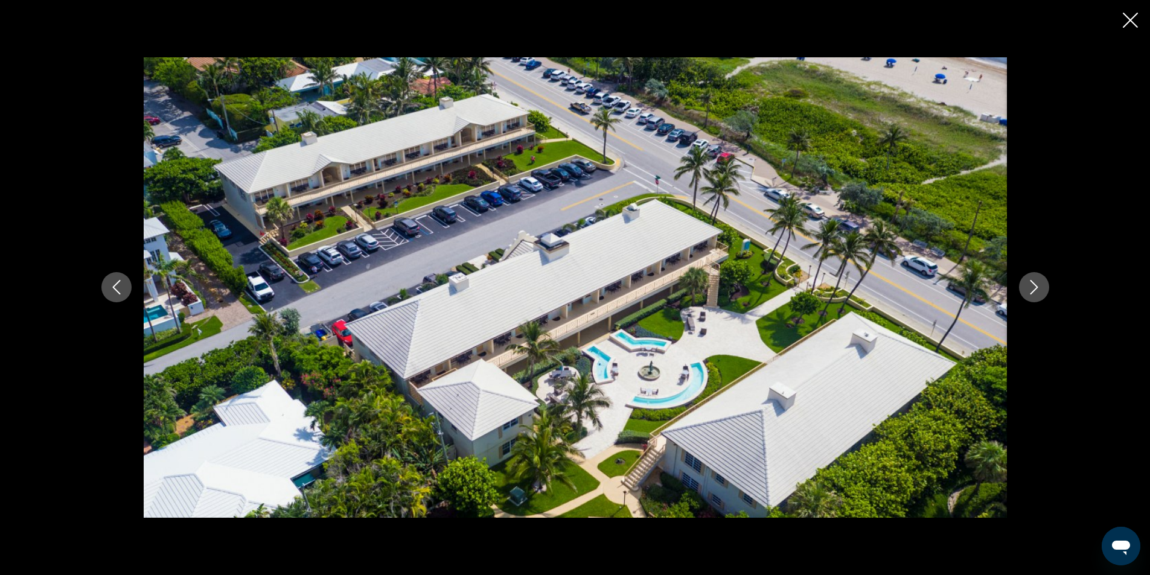
click at [1030, 293] on icon "Next image" at bounding box center [1034, 287] width 14 height 14
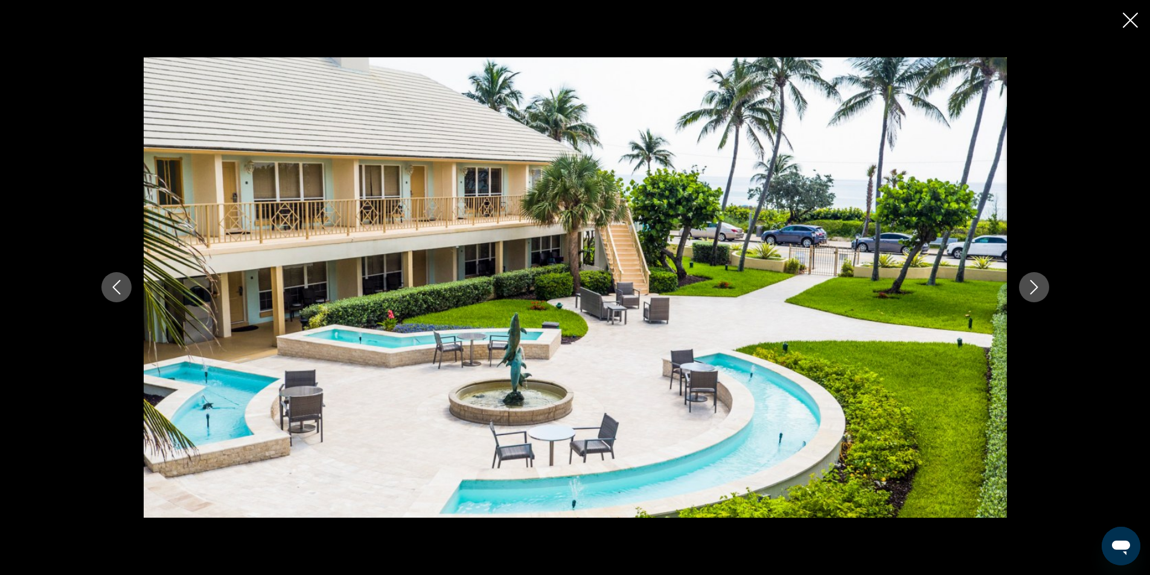
click at [1030, 293] on icon "Next image" at bounding box center [1034, 287] width 14 height 14
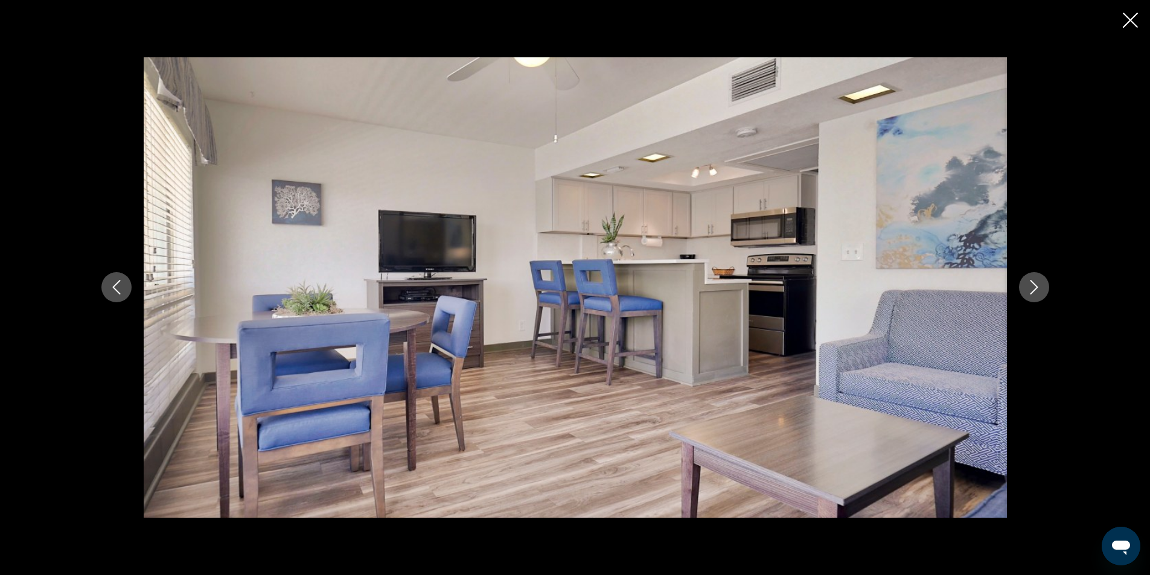
click at [1030, 293] on icon "Next image" at bounding box center [1034, 287] width 14 height 14
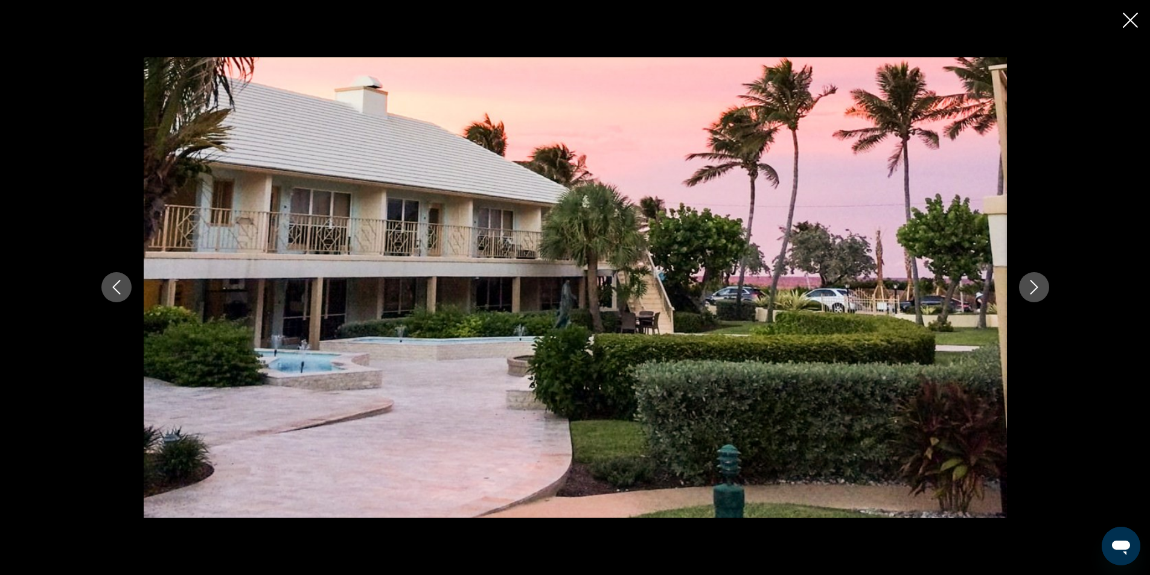
click at [1030, 293] on icon "Next image" at bounding box center [1034, 287] width 14 height 14
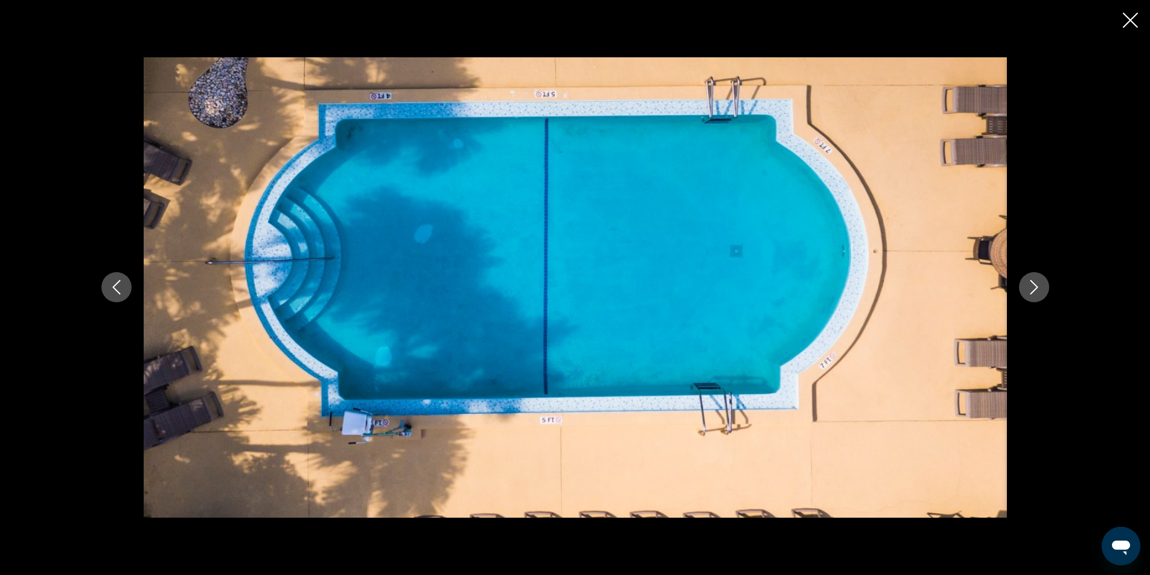
click at [1030, 293] on icon "Next image" at bounding box center [1034, 287] width 14 height 14
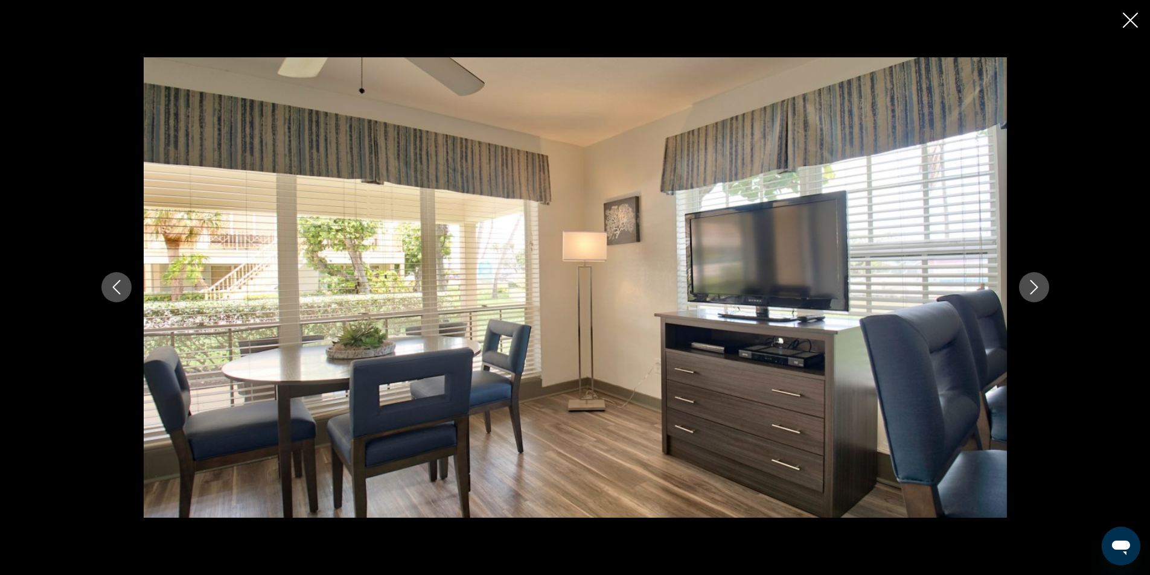
click at [1030, 293] on icon "Next image" at bounding box center [1034, 287] width 14 height 14
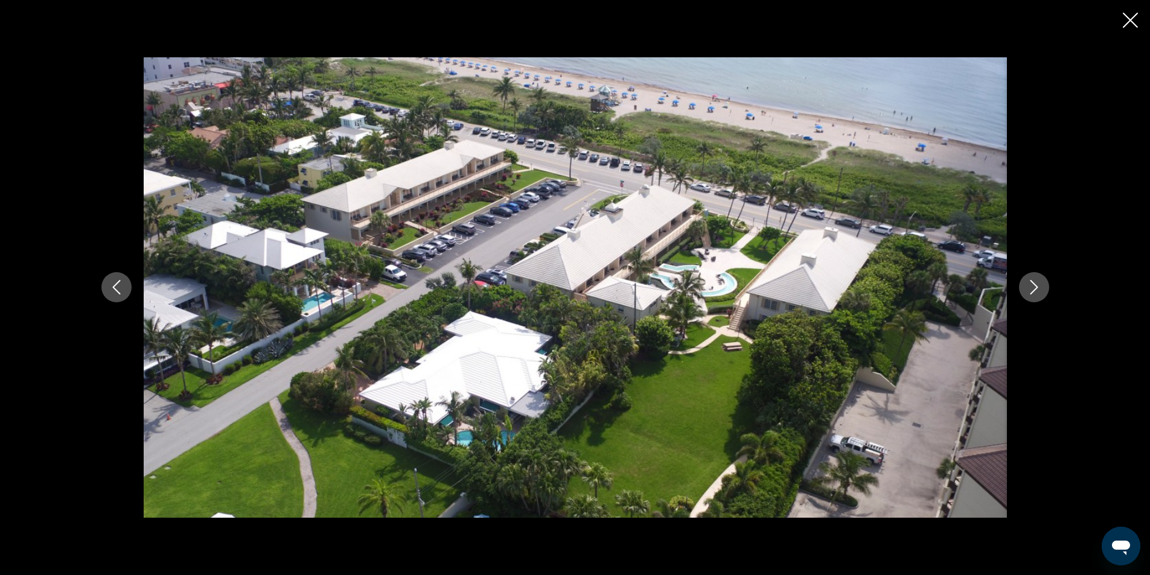
click at [1030, 293] on icon "Next image" at bounding box center [1034, 287] width 14 height 14
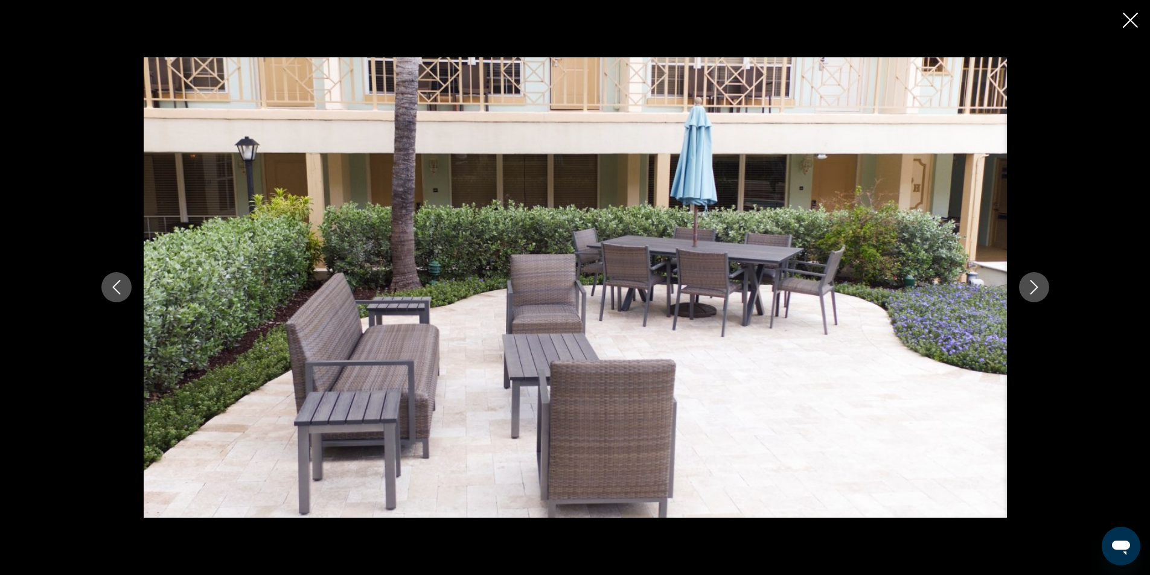
click at [1030, 293] on icon "Next image" at bounding box center [1034, 287] width 14 height 14
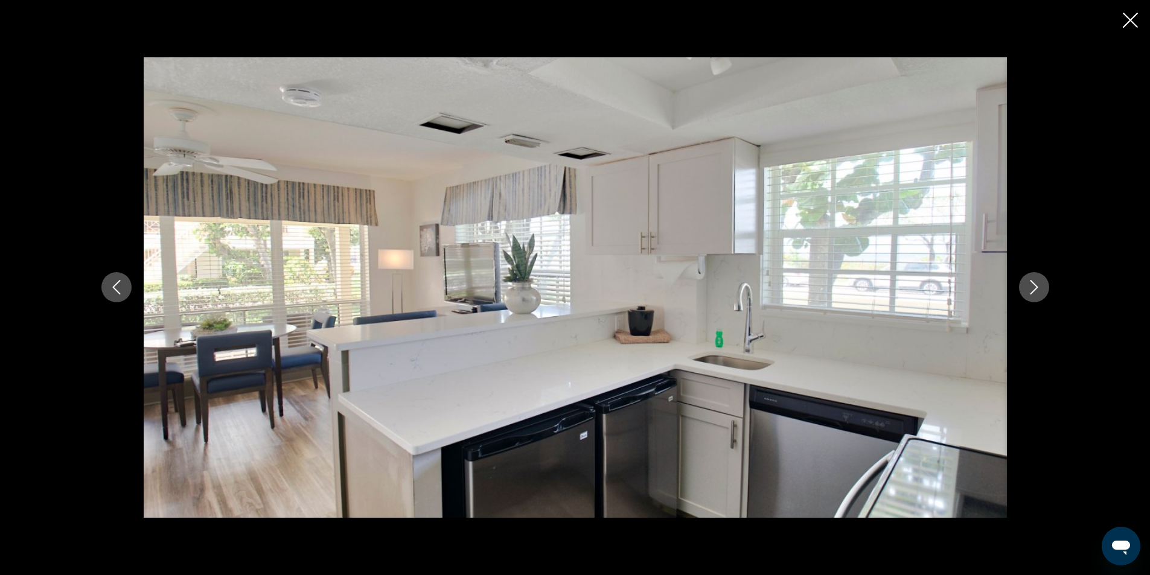
click at [1033, 293] on icon "Next image" at bounding box center [1034, 287] width 14 height 14
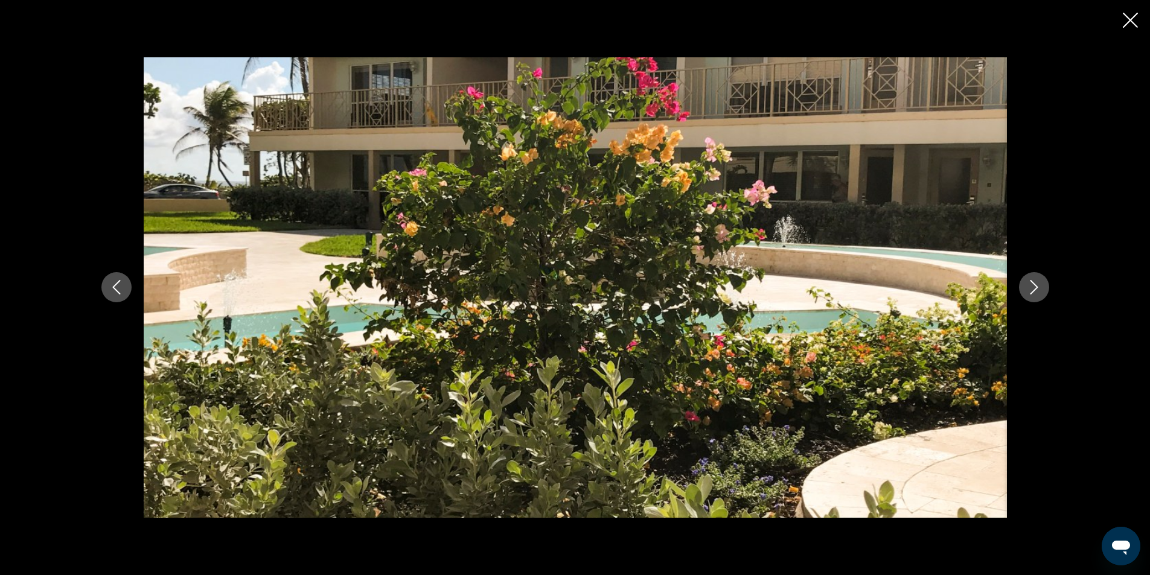
click at [1034, 293] on icon "Next image" at bounding box center [1034, 287] width 14 height 14
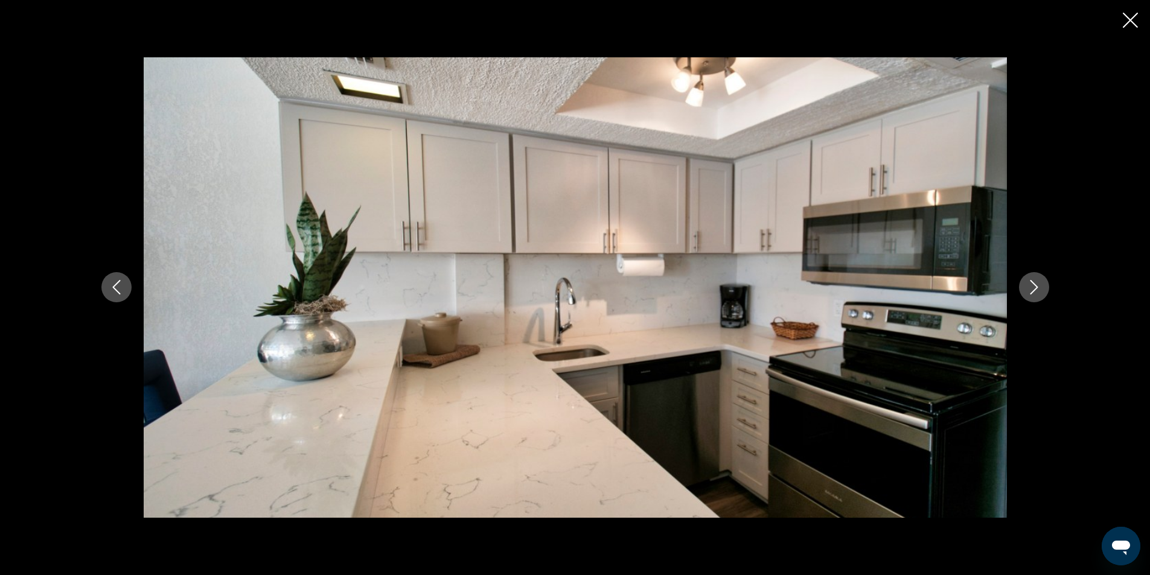
click at [1034, 293] on icon "Next image" at bounding box center [1034, 287] width 14 height 14
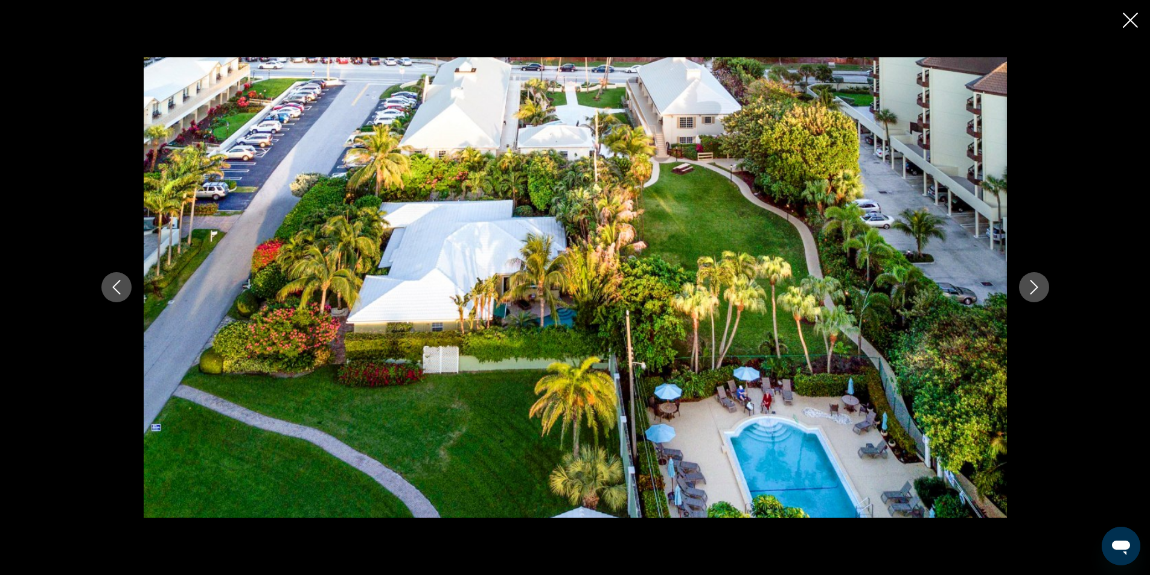
click at [1034, 293] on icon "Next image" at bounding box center [1034, 287] width 14 height 14
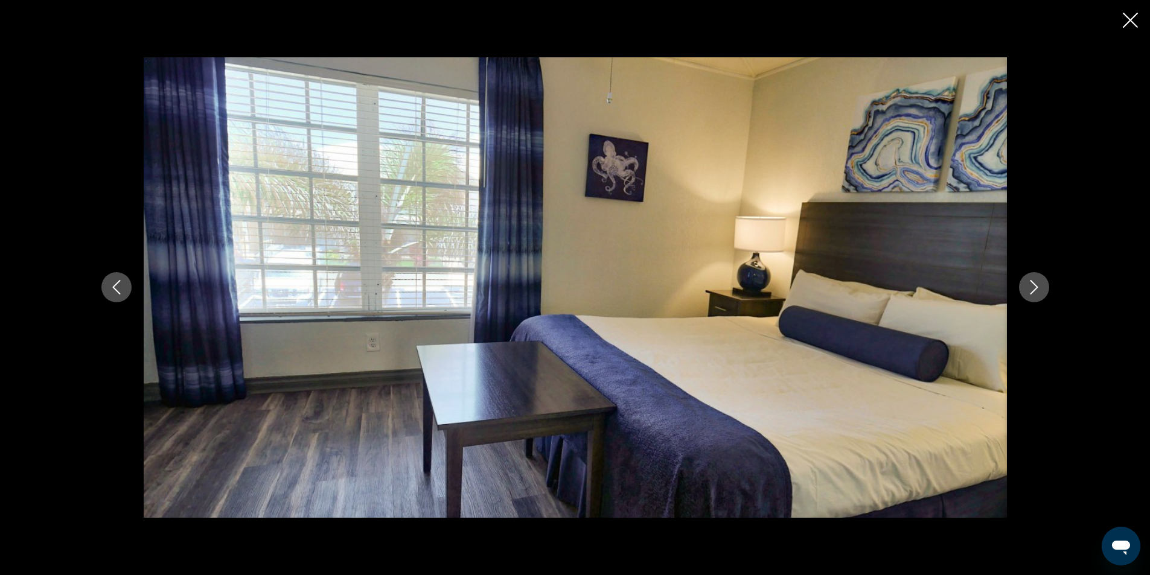
click at [1034, 293] on icon "Next image" at bounding box center [1034, 287] width 14 height 14
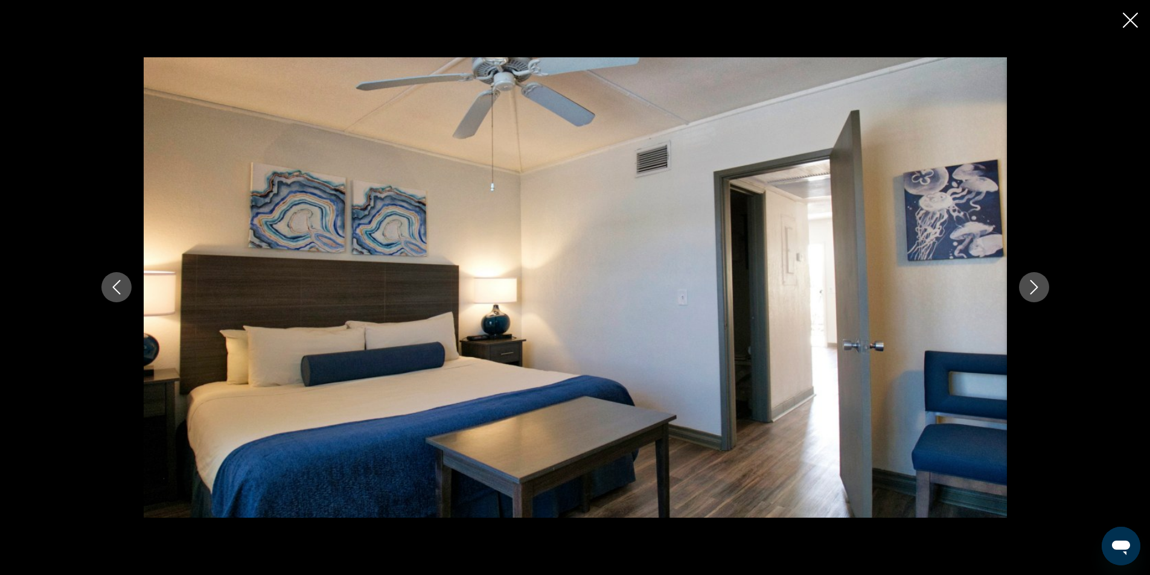
click at [1034, 293] on icon "Next image" at bounding box center [1034, 287] width 14 height 14
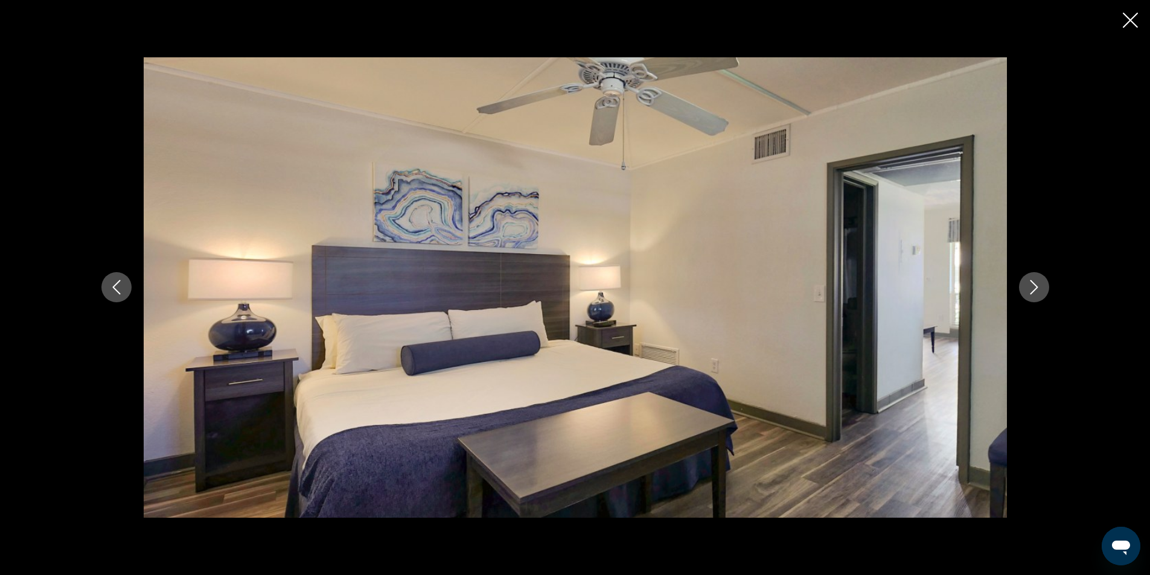
click at [1034, 293] on icon "Next image" at bounding box center [1034, 287] width 14 height 14
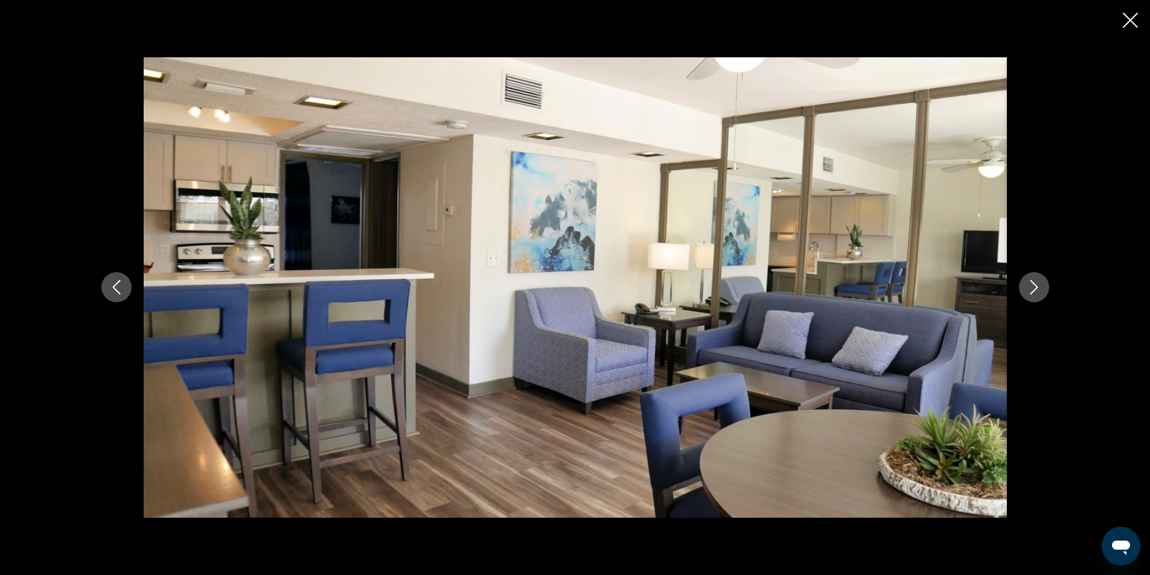
click at [1034, 293] on icon "Next image" at bounding box center [1034, 287] width 14 height 14
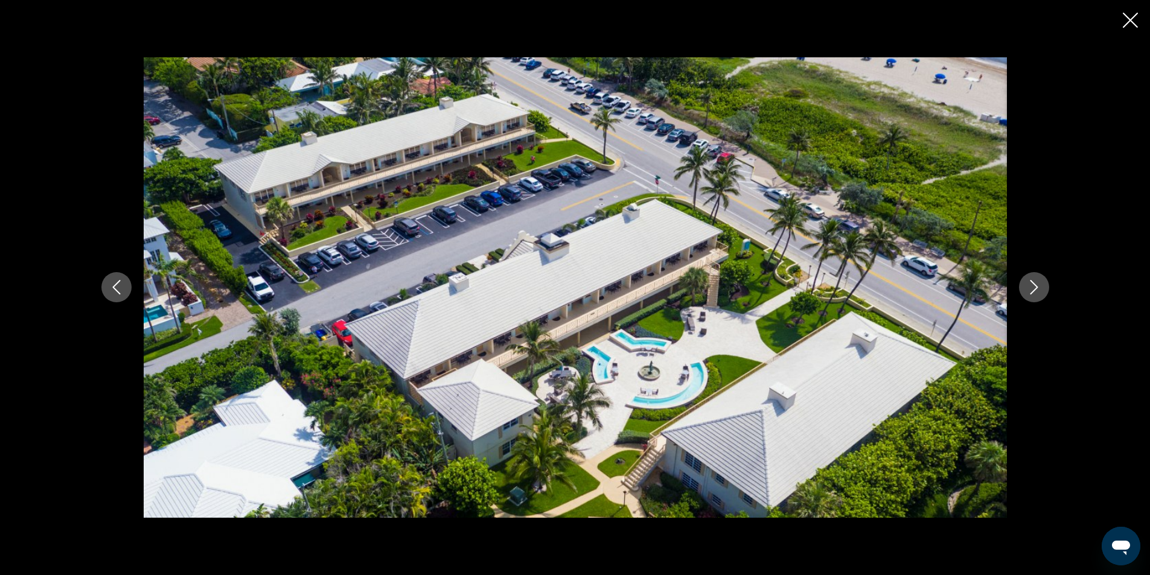
click at [110, 281] on icon "Previous image" at bounding box center [116, 287] width 14 height 14
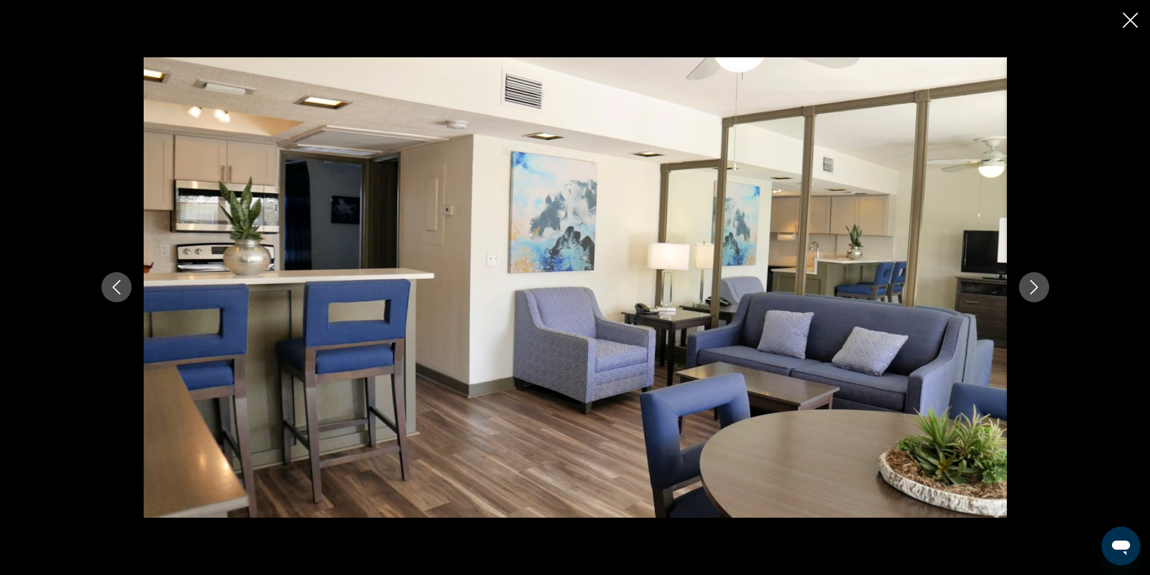
click at [1030, 284] on icon "Next image" at bounding box center [1034, 287] width 14 height 14
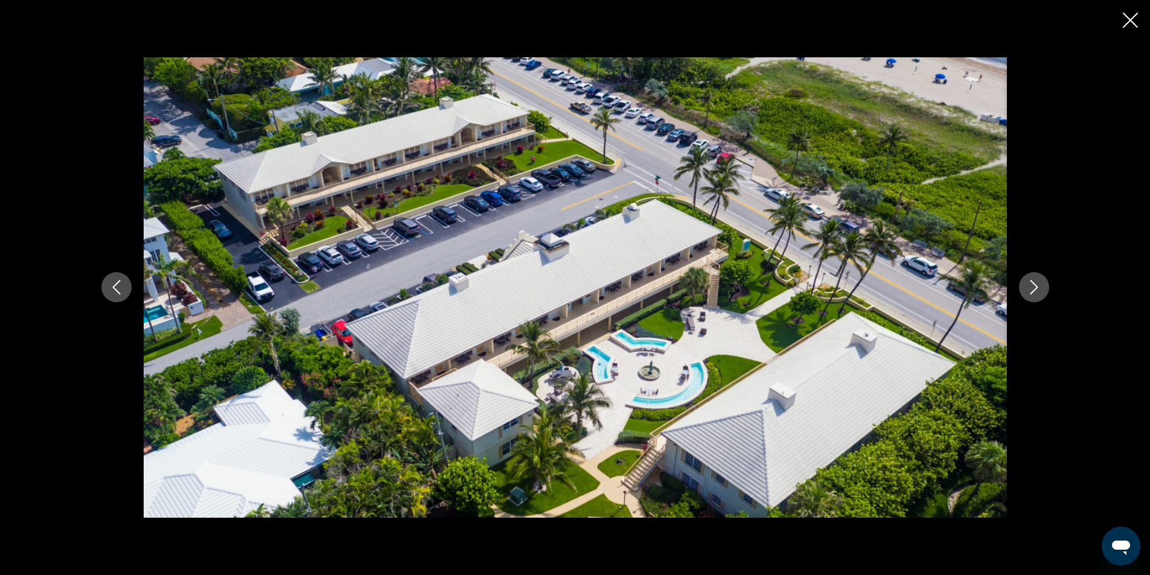
click at [1030, 284] on icon "Next image" at bounding box center [1034, 287] width 14 height 14
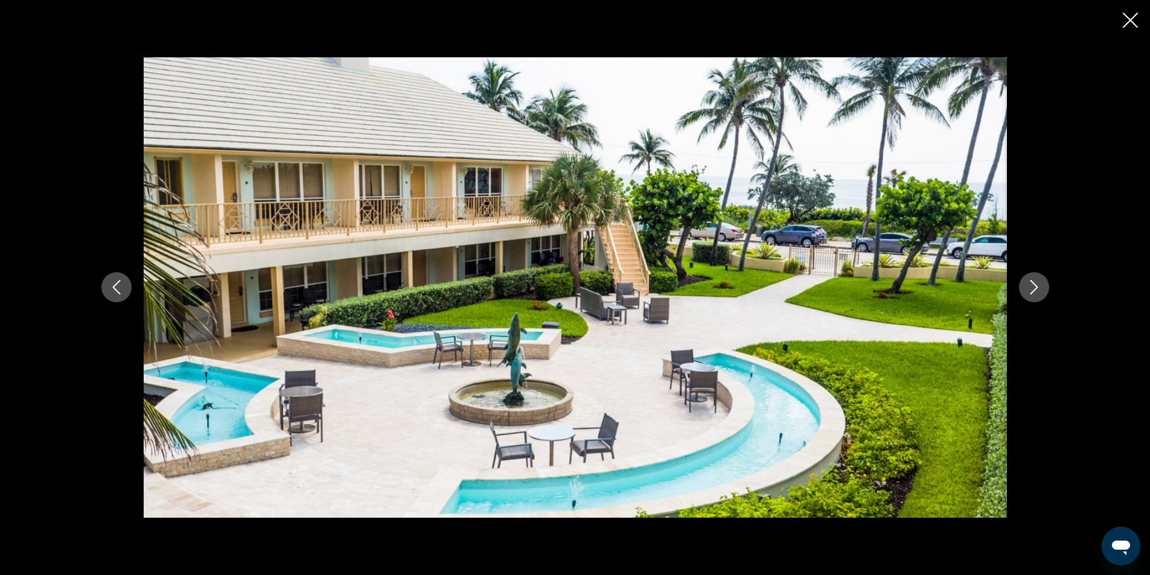
click at [1030, 284] on icon "Next image" at bounding box center [1034, 287] width 14 height 14
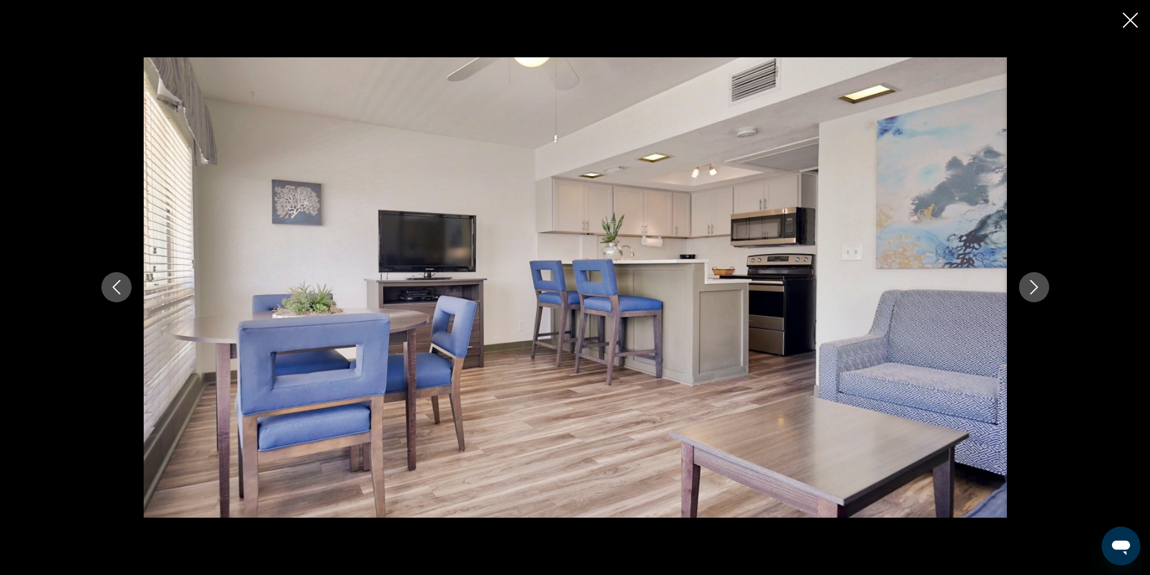
click at [1129, 20] on icon "Close slideshow" at bounding box center [1130, 20] width 15 height 15
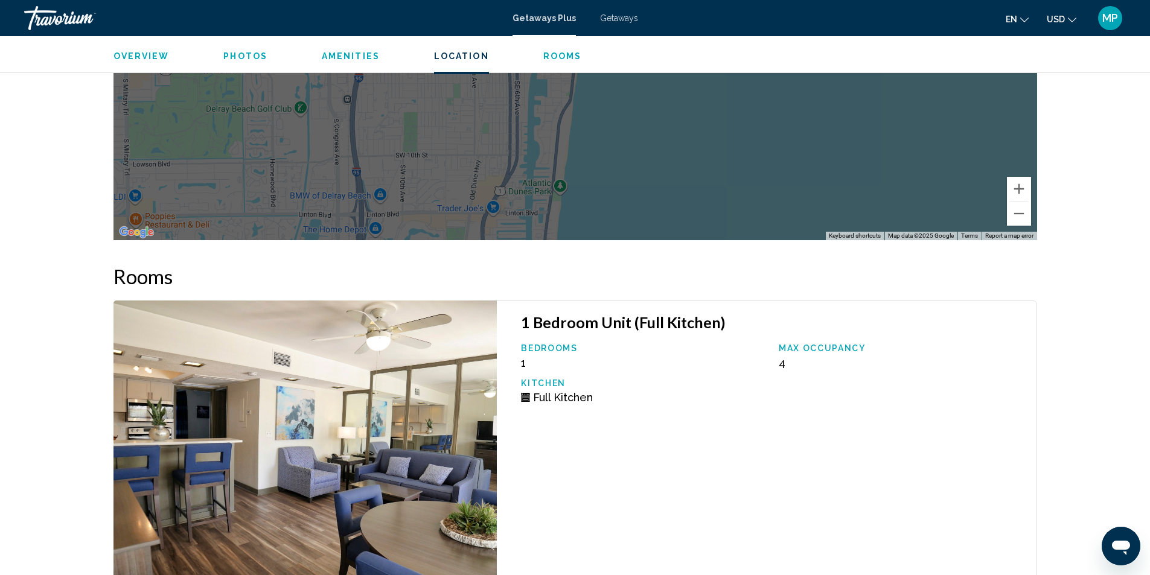
scroll to position [1330, 0]
